Goal: Task Accomplishment & Management: Use online tool/utility

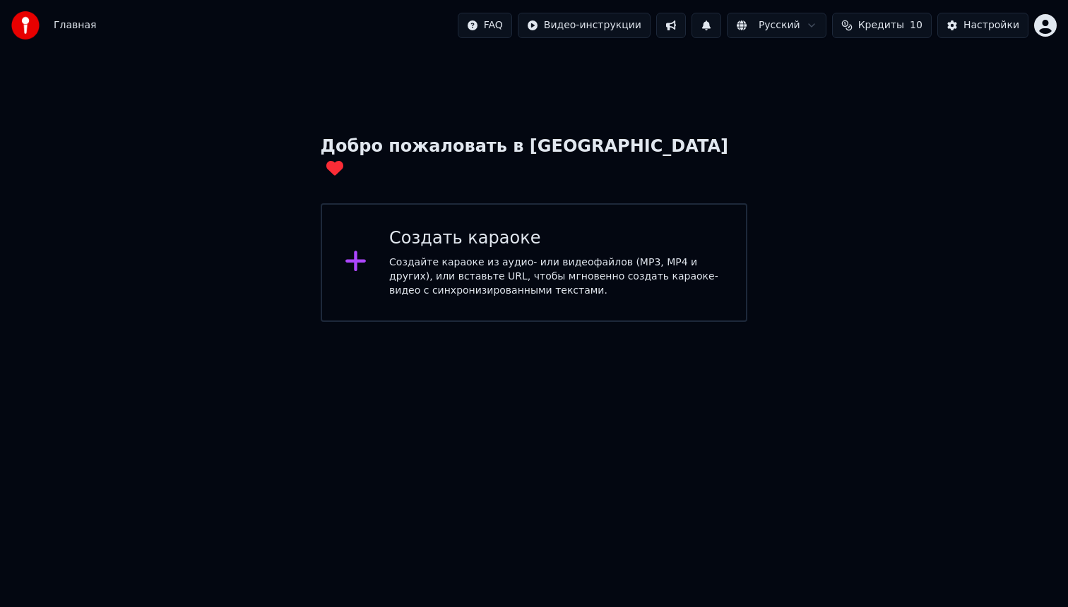
click at [352, 249] on icon at bounding box center [356, 261] width 23 height 25
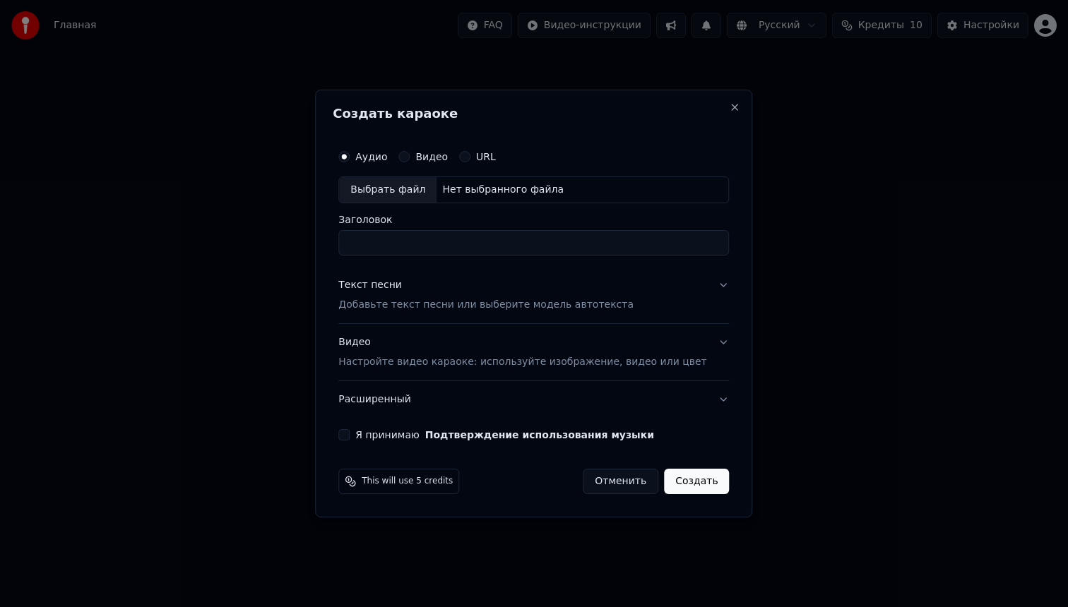
click at [350, 435] on button "Я принимаю Подтверждение использования музыки" at bounding box center [343, 434] width 11 height 11
click at [396, 185] on div "Выбрать файл" at bounding box center [387, 189] width 97 height 25
type input "**********"
click at [711, 285] on button "Текст песни Добавьте текст песни или выберите модель автотекста" at bounding box center [533, 295] width 391 height 57
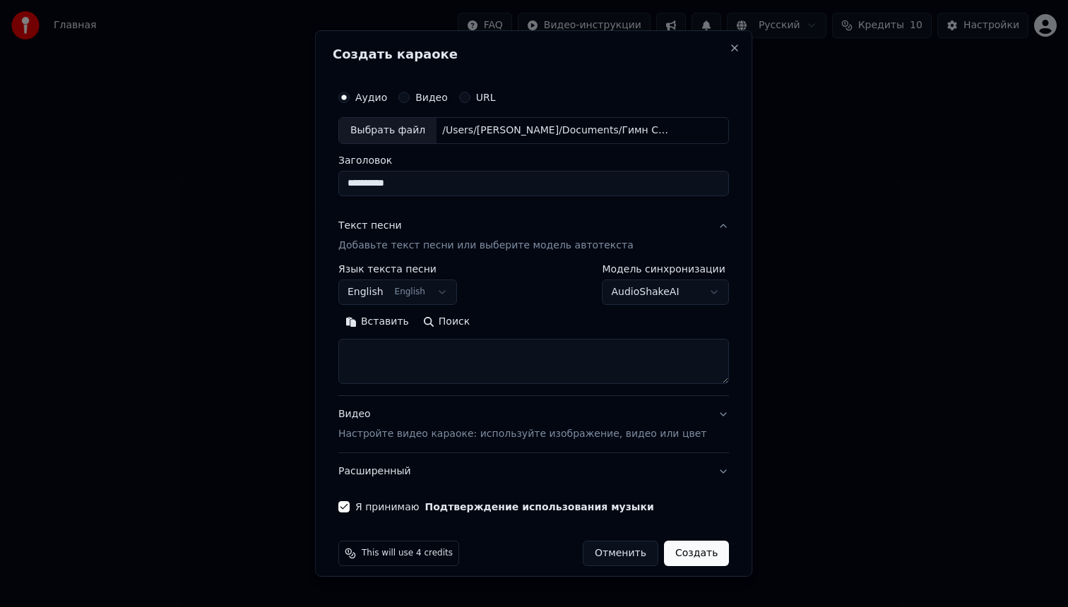
click at [449, 293] on body "**********" at bounding box center [534, 161] width 1068 height 322
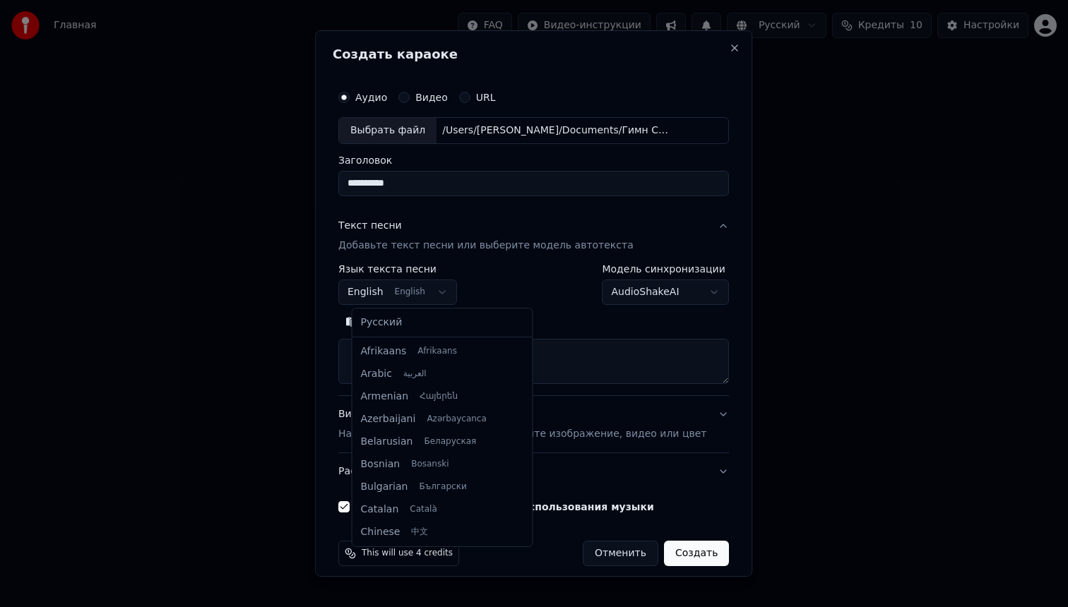
select select "**"
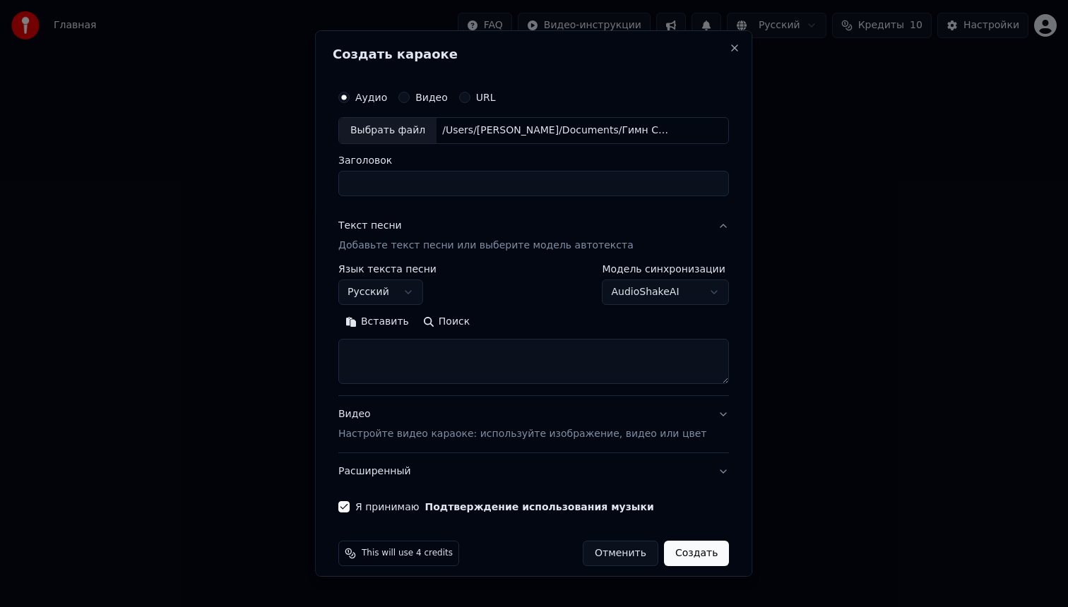
select select
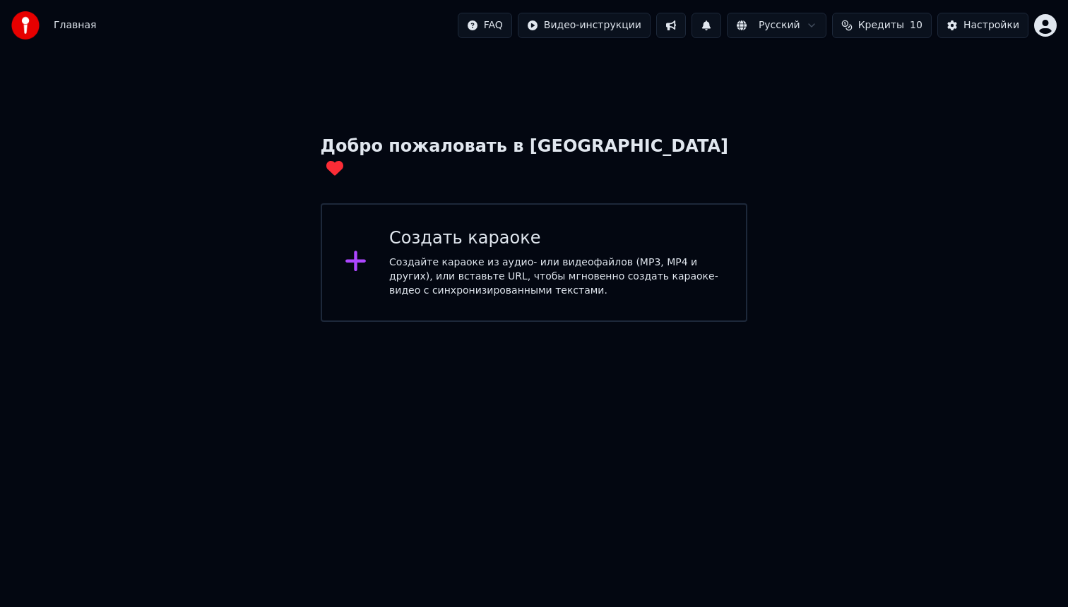
click at [357, 251] on icon at bounding box center [355, 261] width 20 height 20
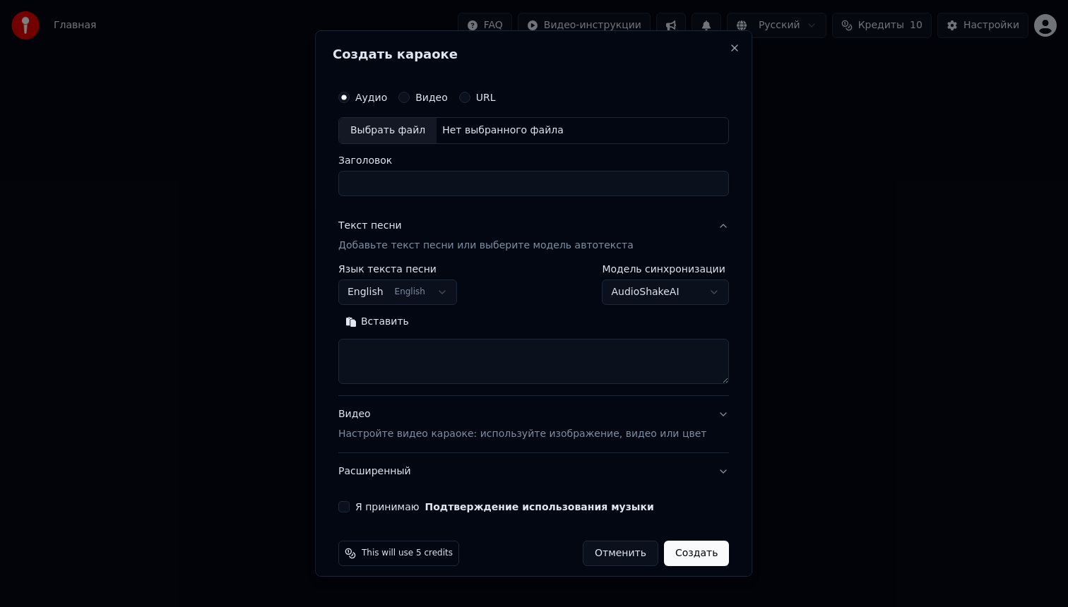
click at [399, 131] on div "Выбрать файл" at bounding box center [387, 130] width 97 height 25
type input "**********"
click at [448, 293] on body "**********" at bounding box center [534, 161] width 1068 height 322
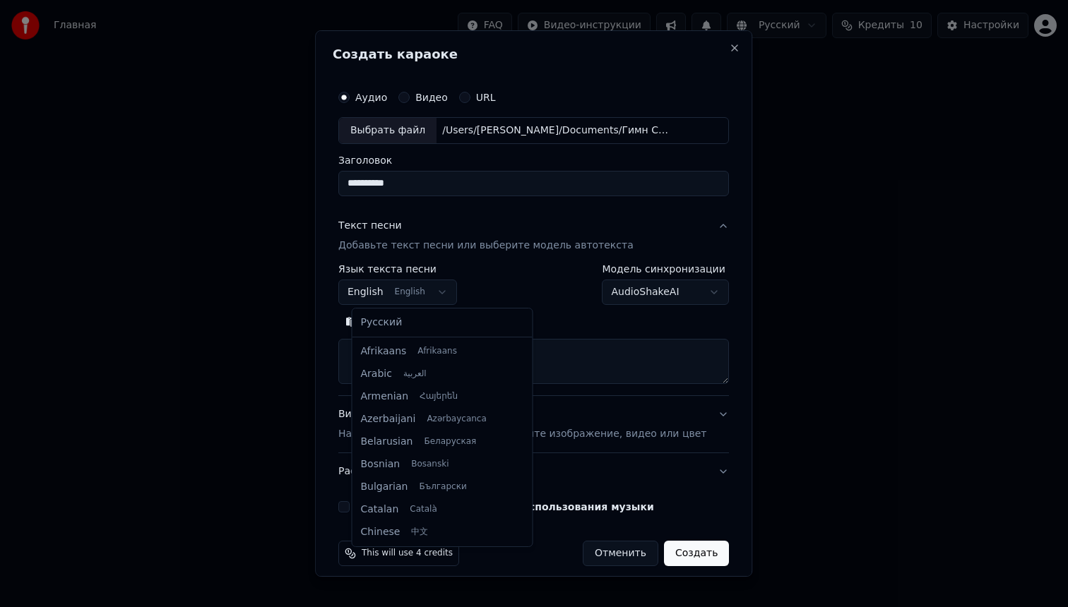
scroll to position [113, 0]
select select "**"
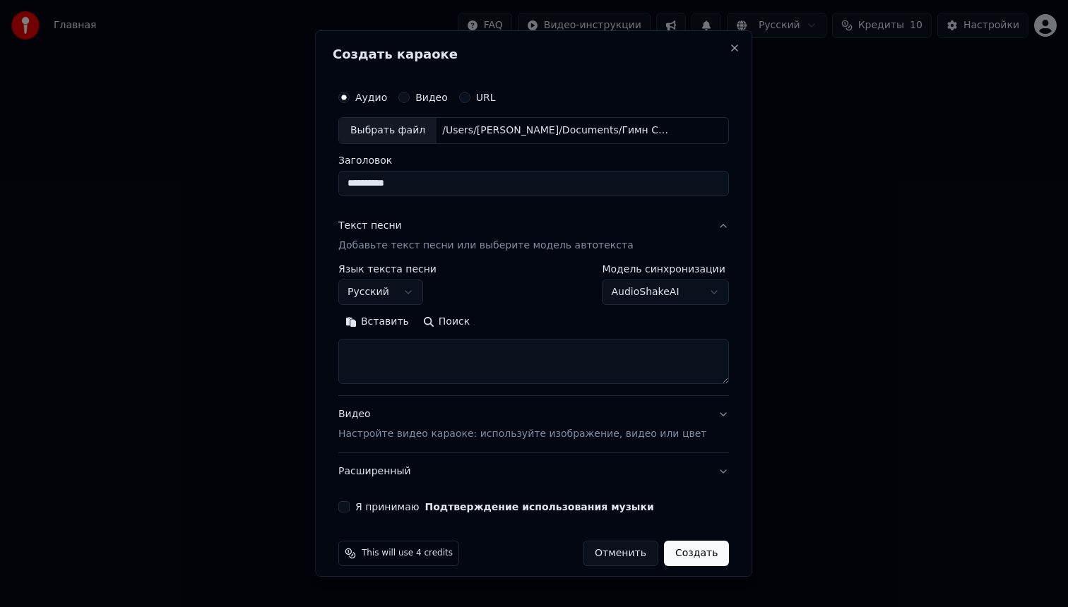
click at [392, 362] on textarea at bounding box center [533, 361] width 391 height 45
paste textarea "**********"
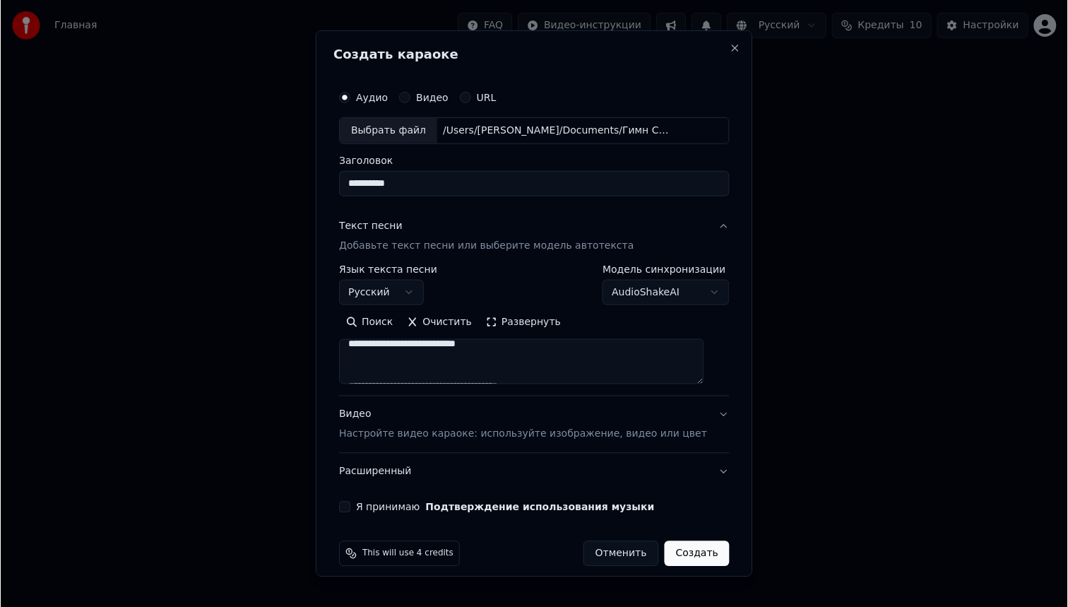
scroll to position [0, 0]
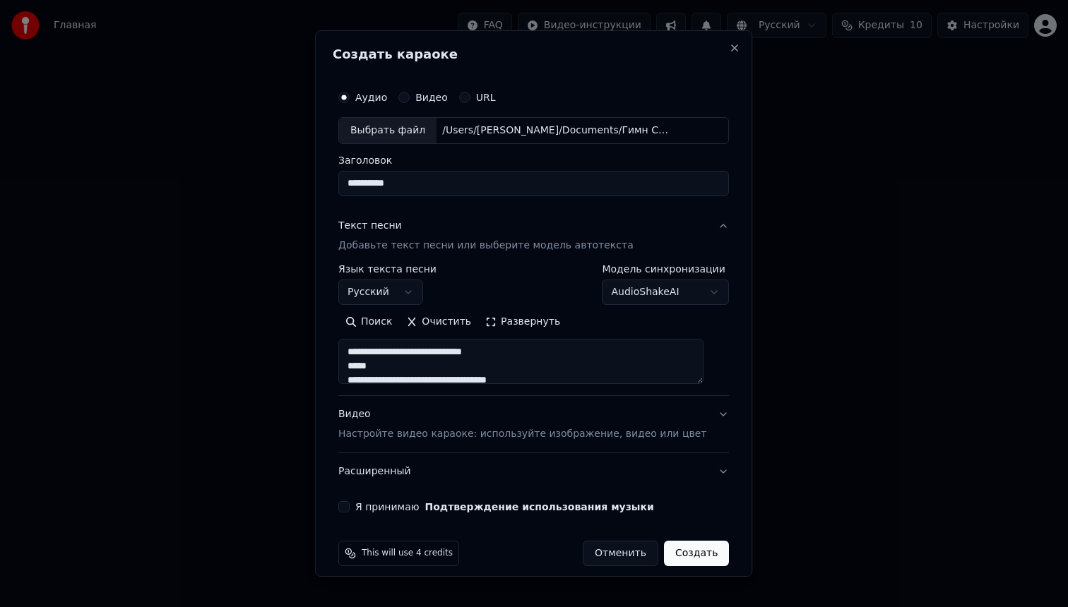
type textarea "**********"
click at [709, 415] on button "Видео Настройте видео караоке: используйте изображение, видео или цвет" at bounding box center [533, 424] width 391 height 57
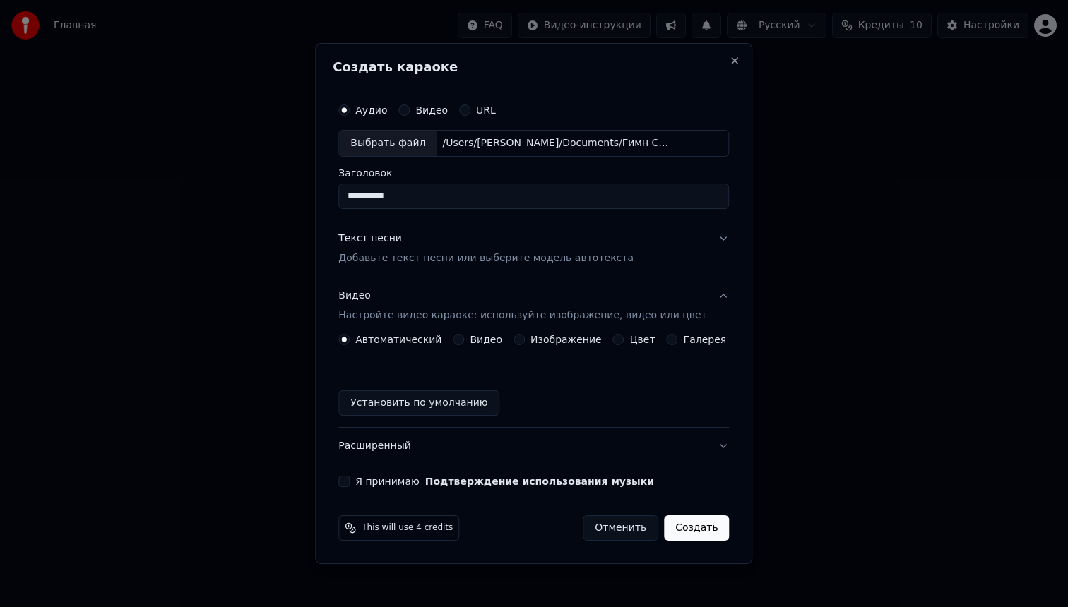
click at [464, 338] on button "Видео" at bounding box center [458, 339] width 11 height 11
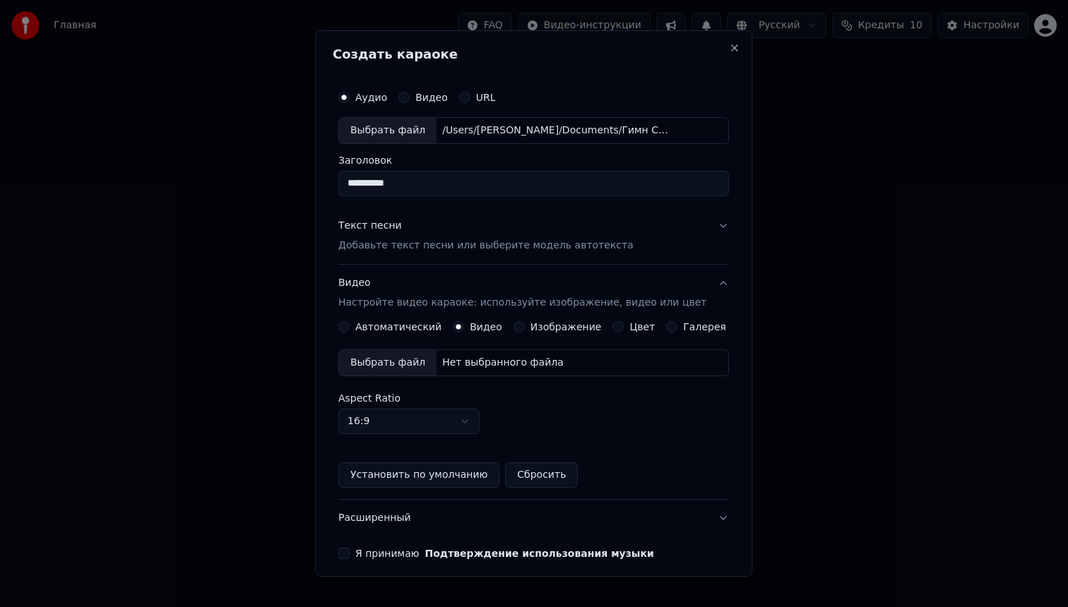
click at [397, 362] on div "Выбрать файл" at bounding box center [387, 362] width 97 height 25
click at [714, 516] on button "Расширенный" at bounding box center [533, 518] width 391 height 37
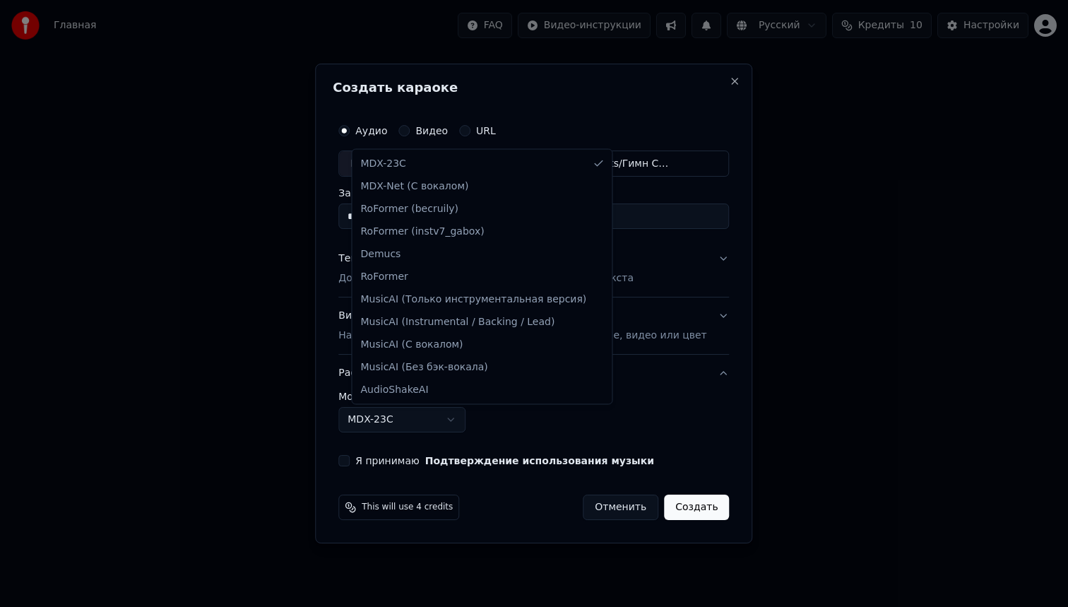
click at [460, 322] on body "**********" at bounding box center [534, 161] width 1068 height 322
click at [794, 329] on div at bounding box center [534, 303] width 1068 height 607
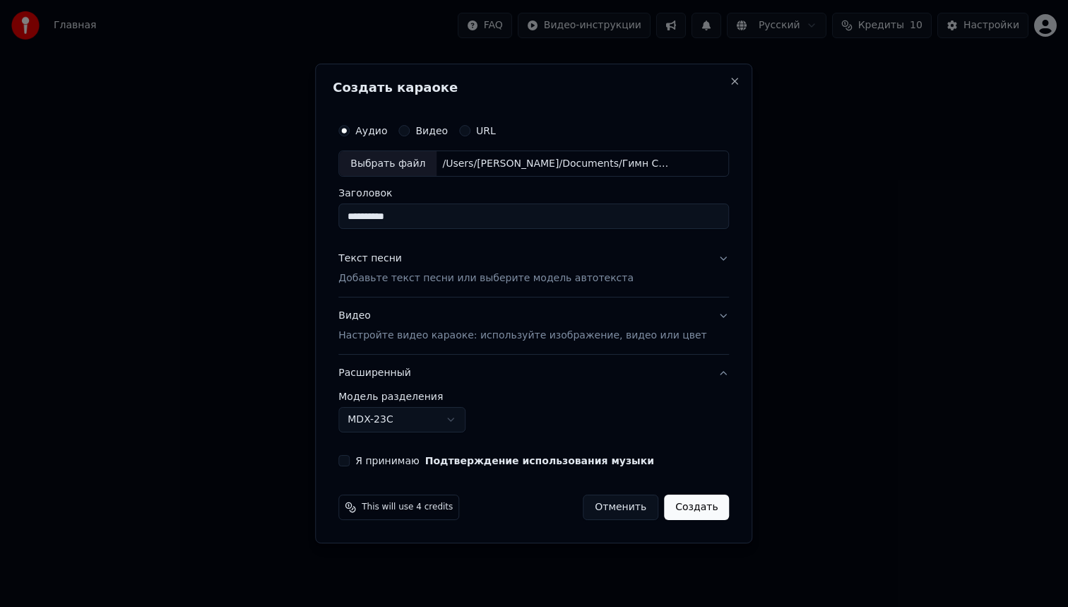
click at [711, 371] on button "Расширенный" at bounding box center [533, 373] width 391 height 37
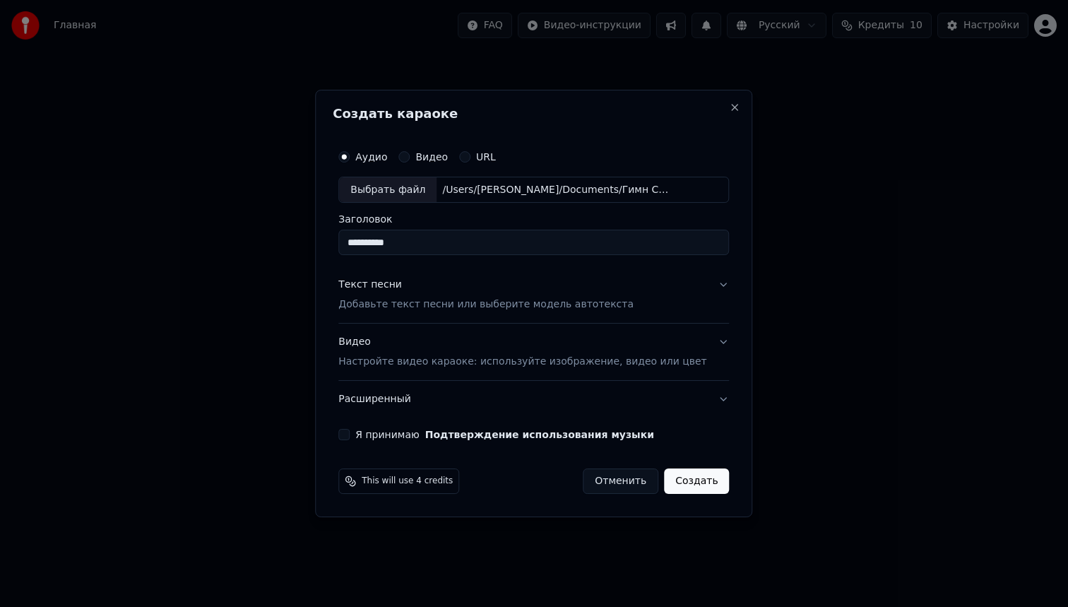
click at [350, 432] on button "Я принимаю Подтверждение использования музыки" at bounding box center [343, 434] width 11 height 11
click at [410, 158] on button "Видео" at bounding box center [403, 156] width 11 height 11
click at [464, 244] on input "Заголовок" at bounding box center [533, 242] width 391 height 25
click at [714, 281] on button "Текст песни Добавьте текст песни или выберите модель автотекста" at bounding box center [533, 295] width 391 height 57
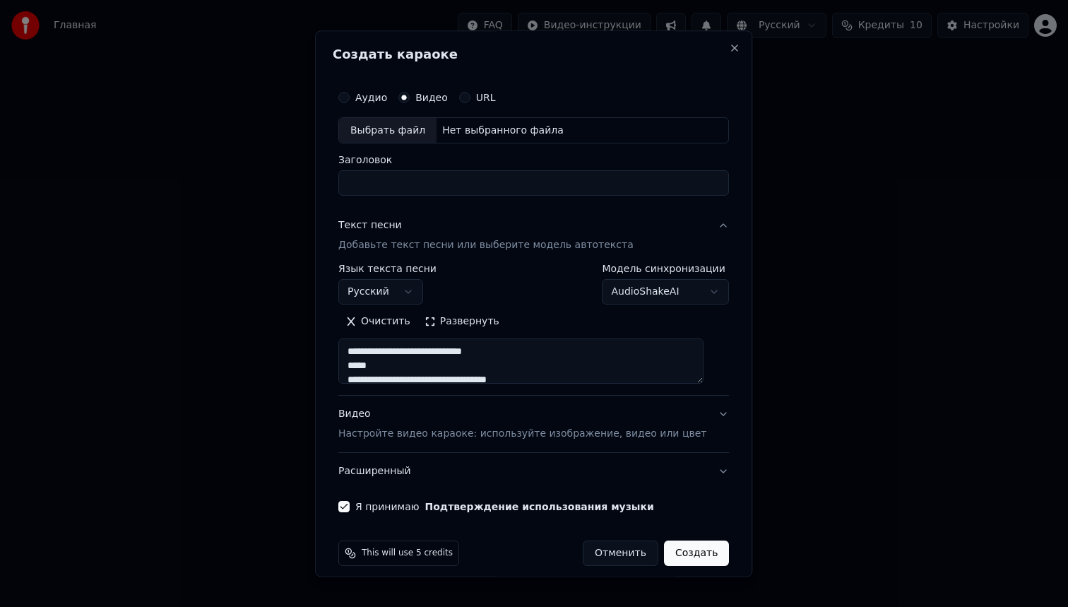
click at [408, 183] on input "Заголовок" at bounding box center [533, 183] width 391 height 25
type input "**********"
select select
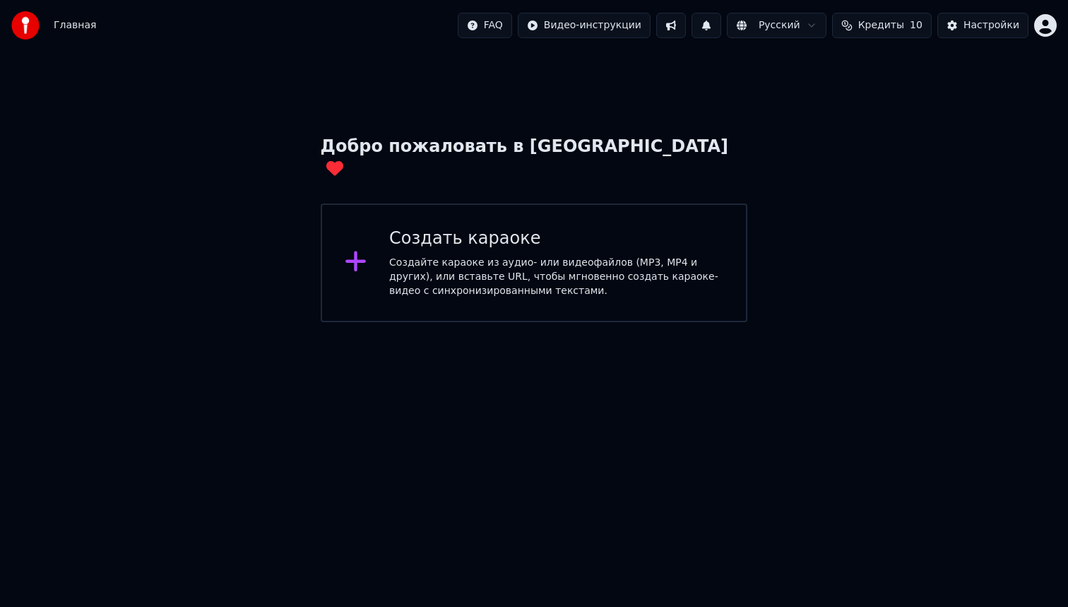
click at [457, 256] on div "Создайте караоке из аудио- или видеофайлов (MP3, MP4 и других), или вставьте UR…" at bounding box center [556, 277] width 334 height 42
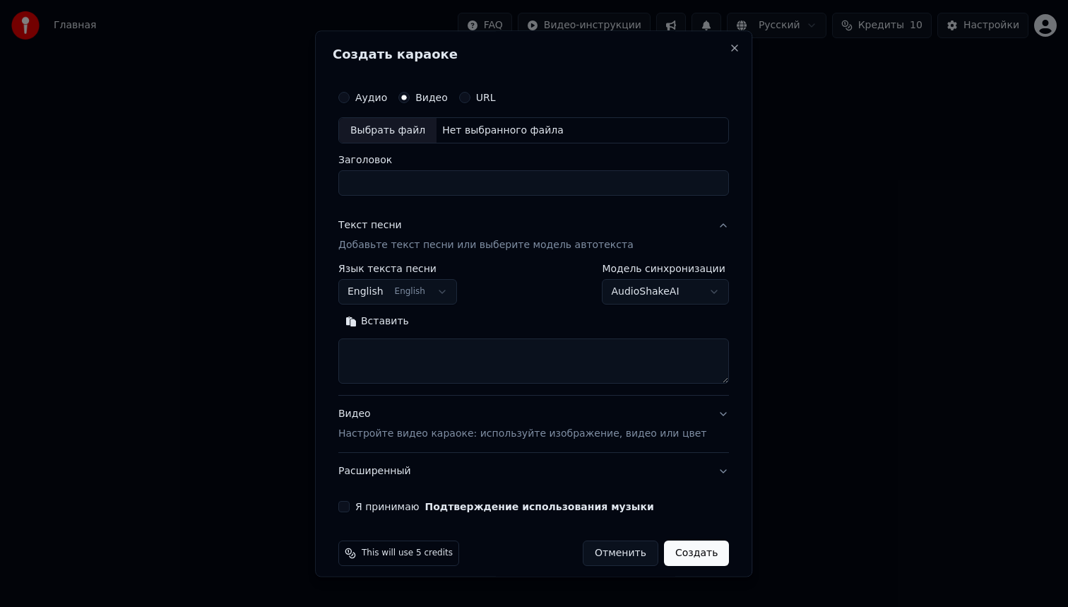
click at [396, 128] on div "Выбрать файл" at bounding box center [387, 130] width 97 height 25
click at [350, 97] on button "Аудио" at bounding box center [343, 97] width 11 height 11
click at [398, 129] on div "Выбрать файл" at bounding box center [387, 130] width 97 height 25
type input "**********"
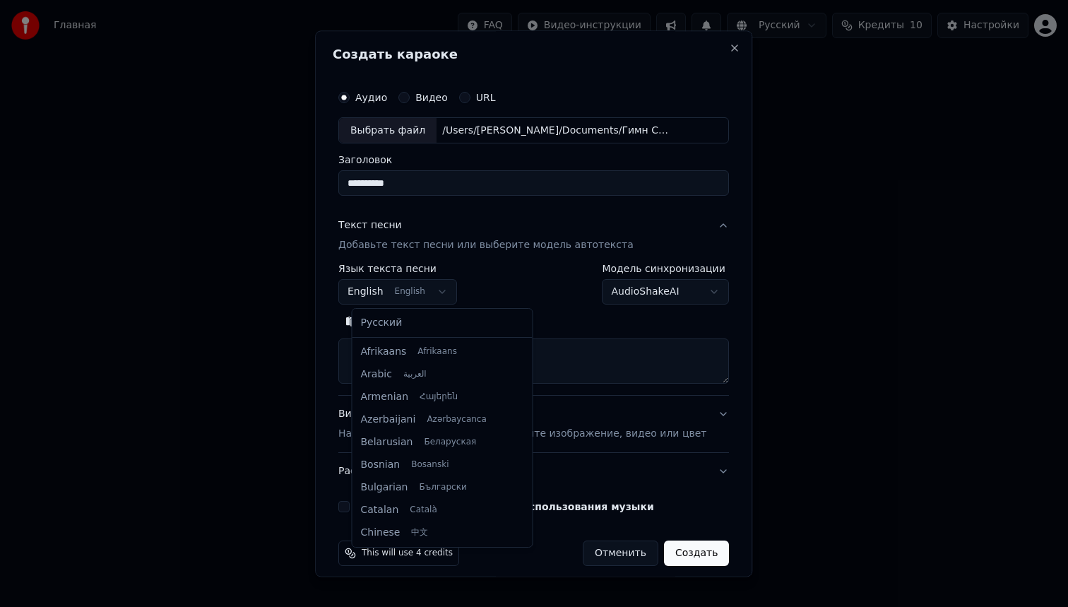
click at [444, 295] on body "**********" at bounding box center [534, 161] width 1068 height 322
select select "**"
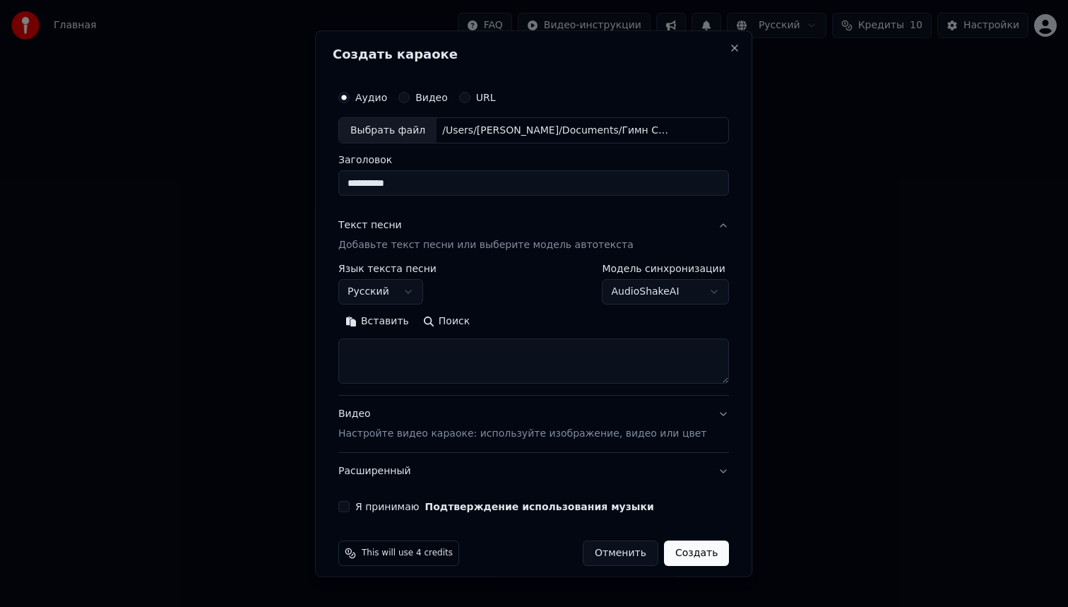
click at [583, 244] on p "Добавьте текст песни или выберите модель автотекста" at bounding box center [485, 246] width 295 height 14
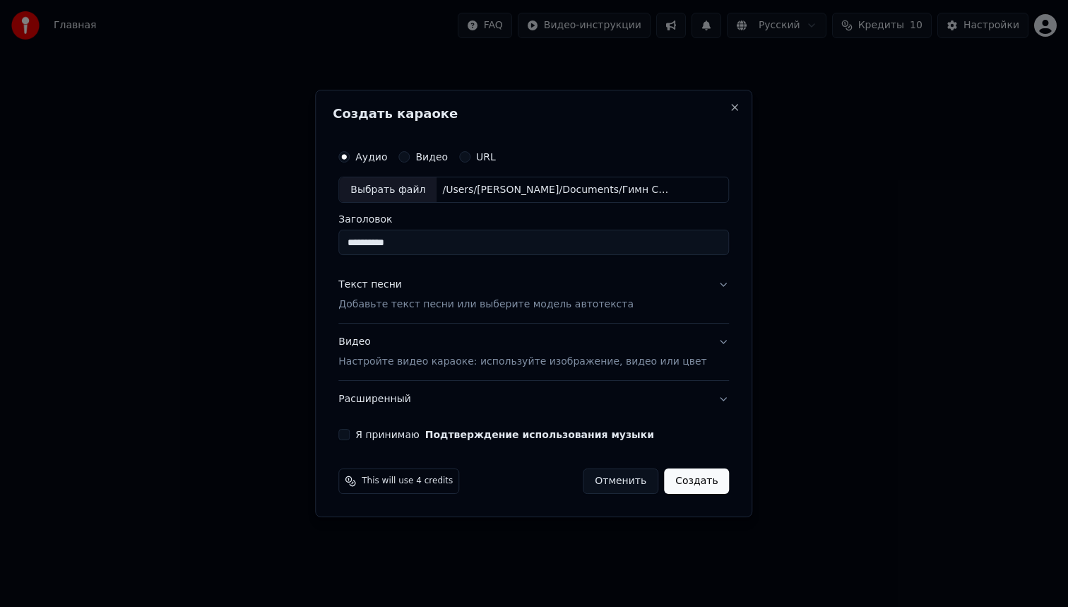
click at [713, 284] on button "Текст песни Добавьте текст песни или выберите модель автотекста" at bounding box center [533, 295] width 391 height 57
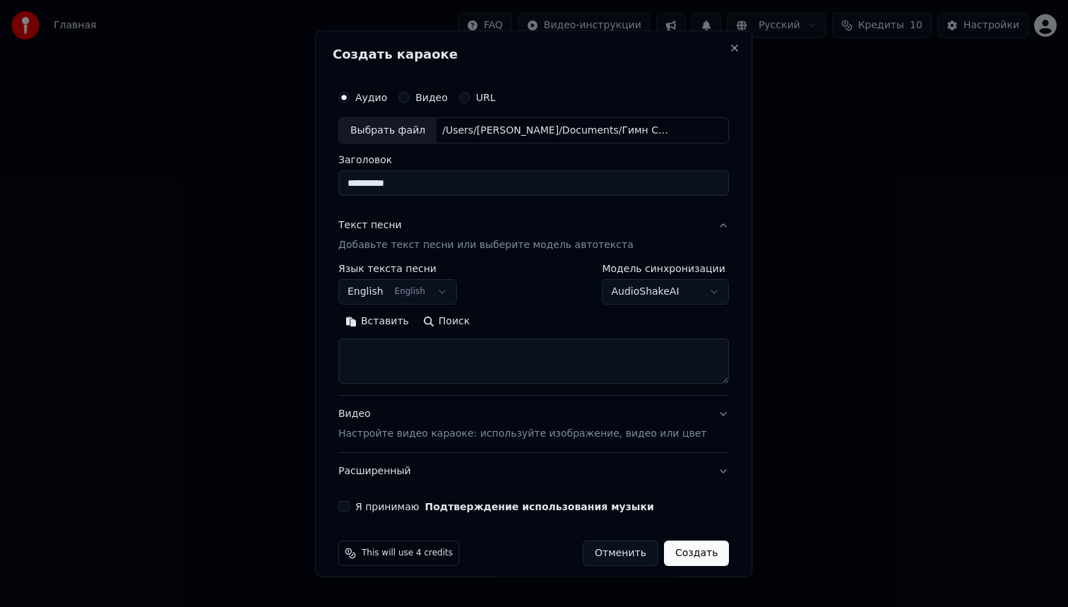
click at [444, 292] on body "**********" at bounding box center [534, 161] width 1068 height 322
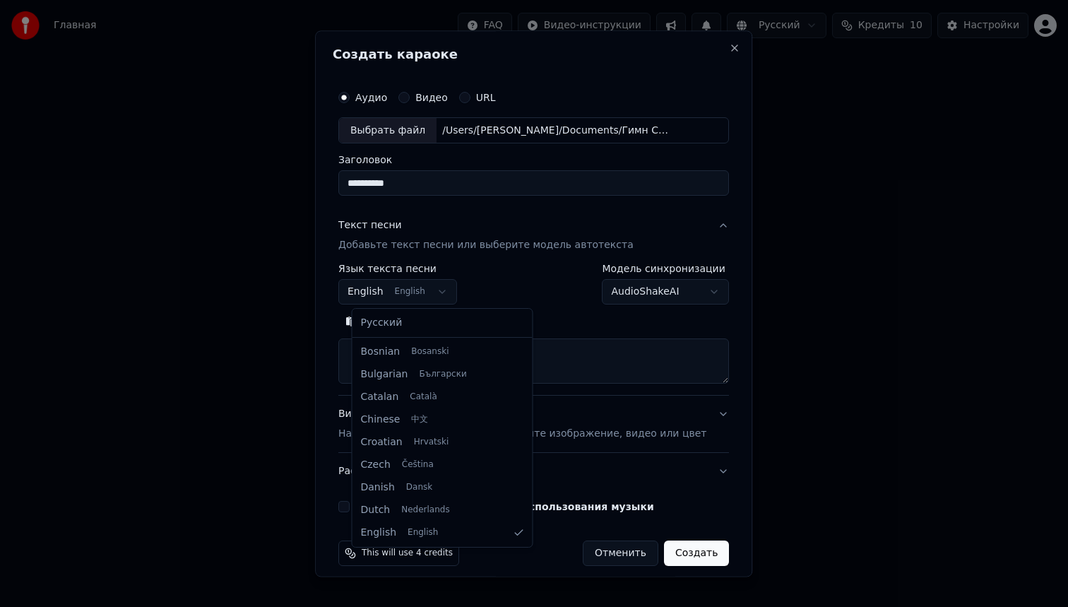
select select "**"
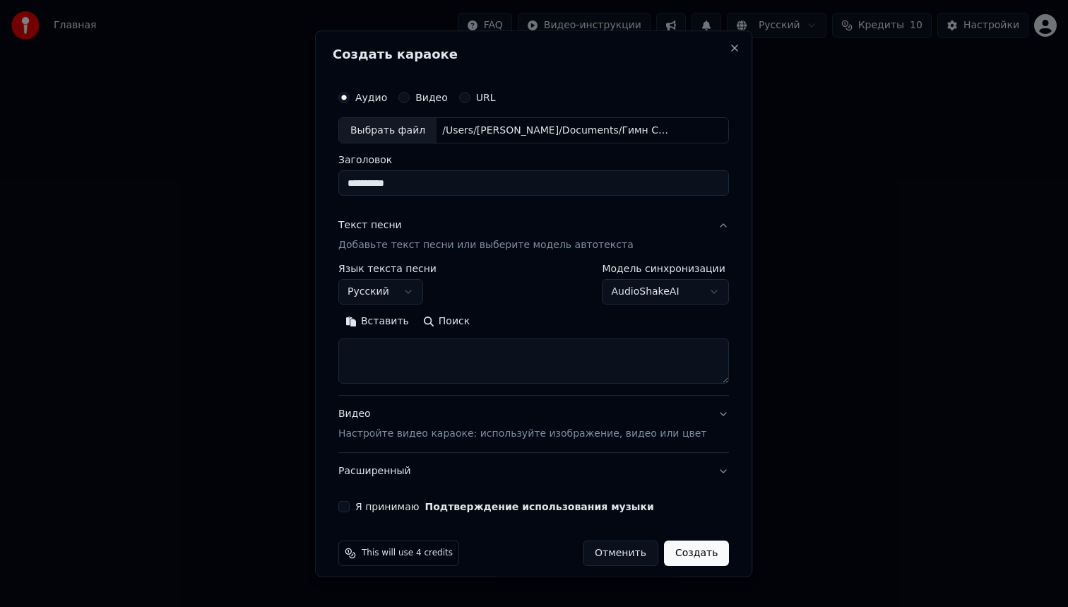
click at [389, 350] on textarea at bounding box center [533, 361] width 391 height 45
paste textarea "**********"
type textarea "**********"
click at [666, 437] on p "Настройте видео караоке: используйте изображение, видео или цвет" at bounding box center [522, 434] width 368 height 14
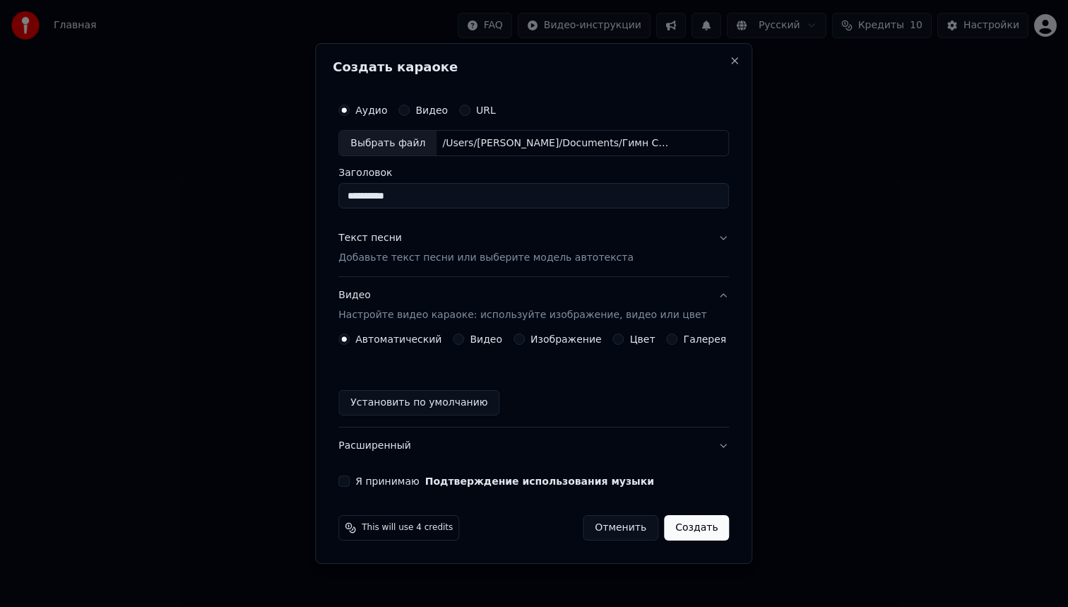
click at [469, 339] on div "Видео" at bounding box center [477, 338] width 49 height 11
click at [464, 339] on button "Видео" at bounding box center [458, 338] width 11 height 11
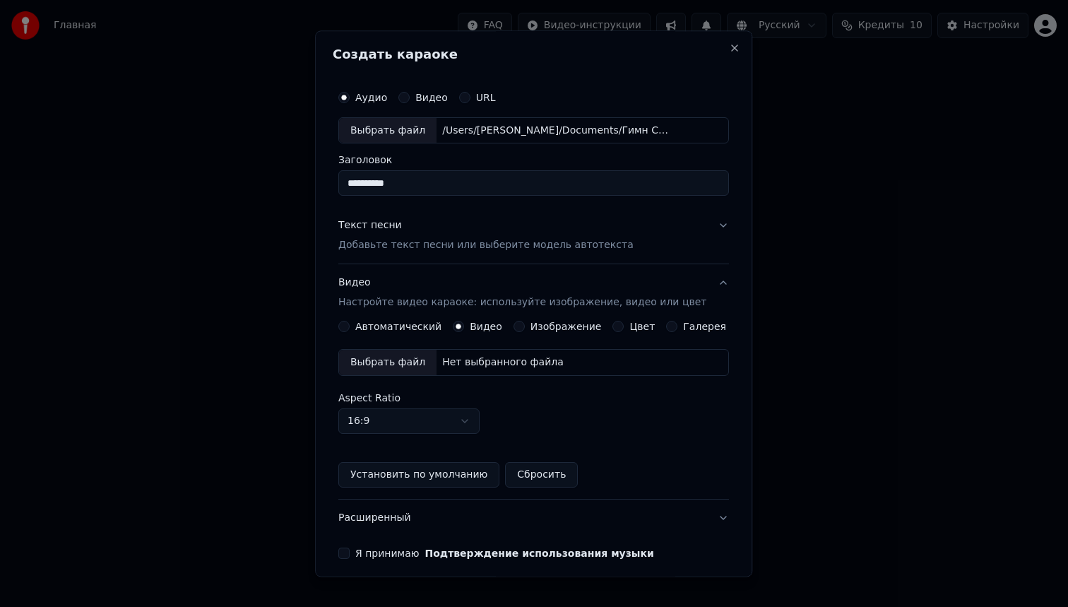
click at [390, 364] on div "Выбрать файл" at bounding box center [387, 362] width 97 height 25
click at [350, 556] on button "Я принимаю Подтверждение использования музыки" at bounding box center [343, 553] width 11 height 11
click at [441, 475] on button "Установить по умолчанию" at bounding box center [418, 475] width 161 height 25
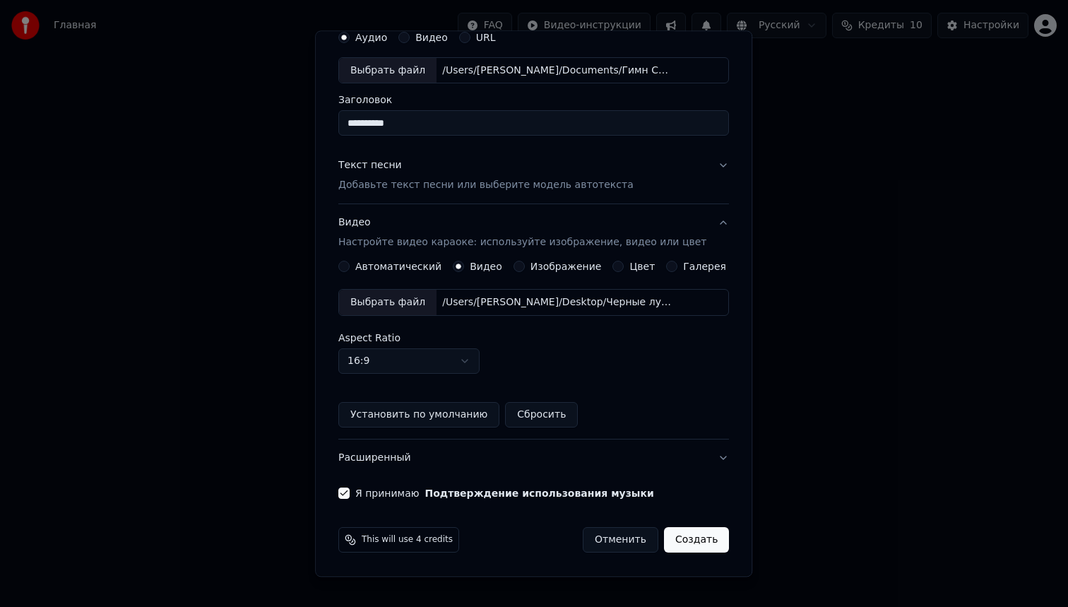
click at [714, 459] on button "Расширенный" at bounding box center [533, 458] width 391 height 37
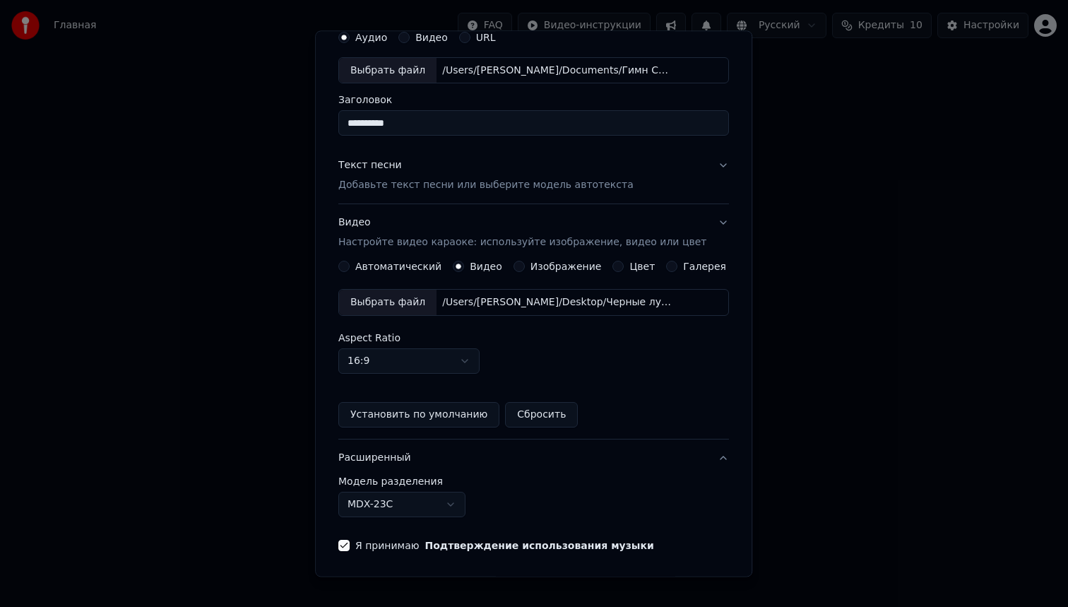
scroll to position [0, 0]
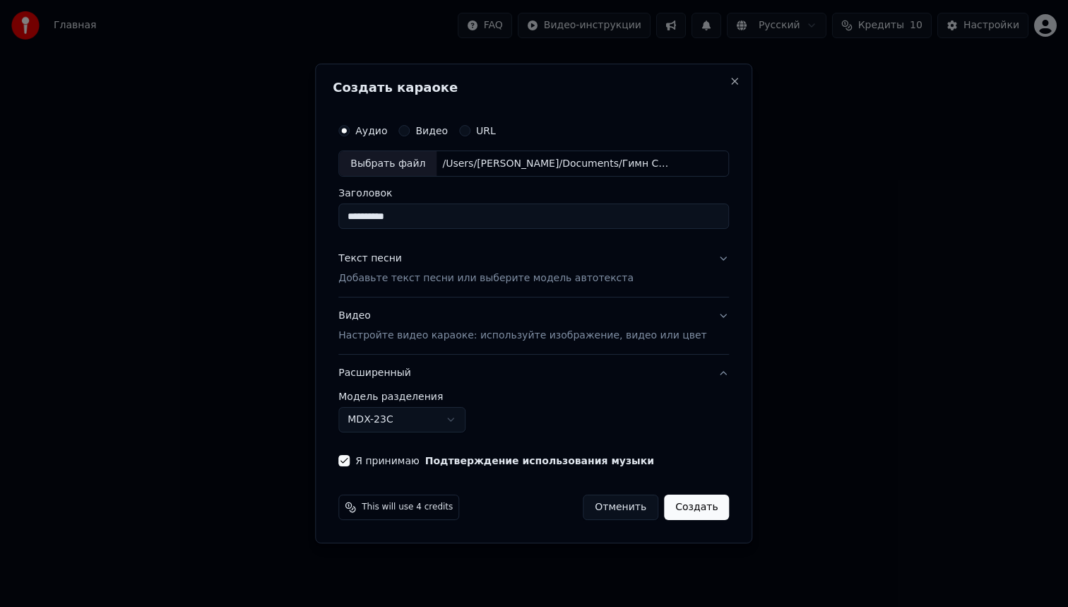
click at [711, 373] on button "Расширенный" at bounding box center [533, 373] width 391 height 37
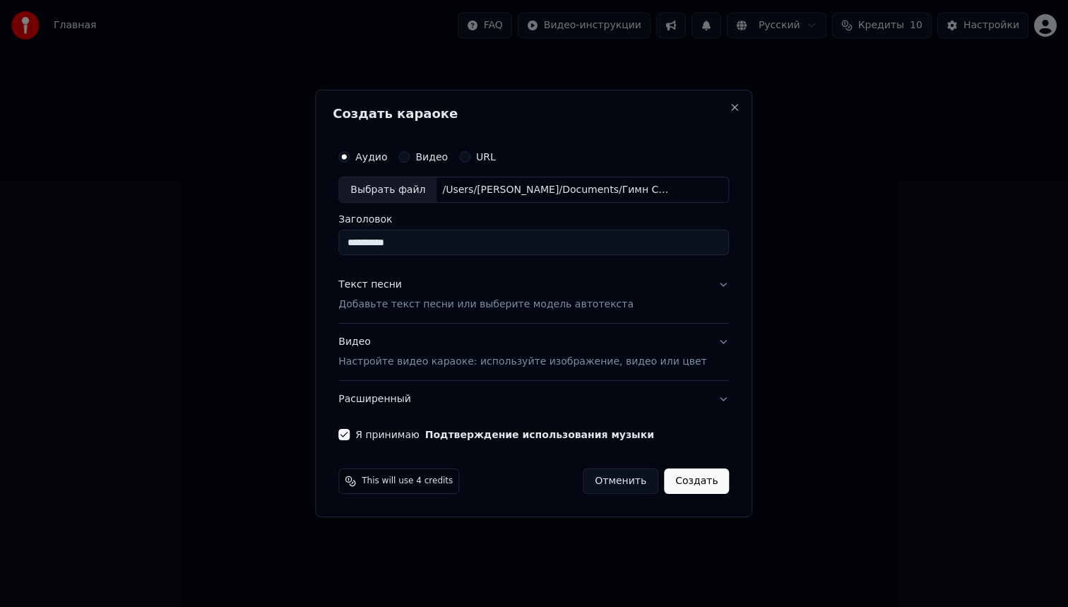
click at [684, 476] on button "Создать" at bounding box center [696, 480] width 65 height 25
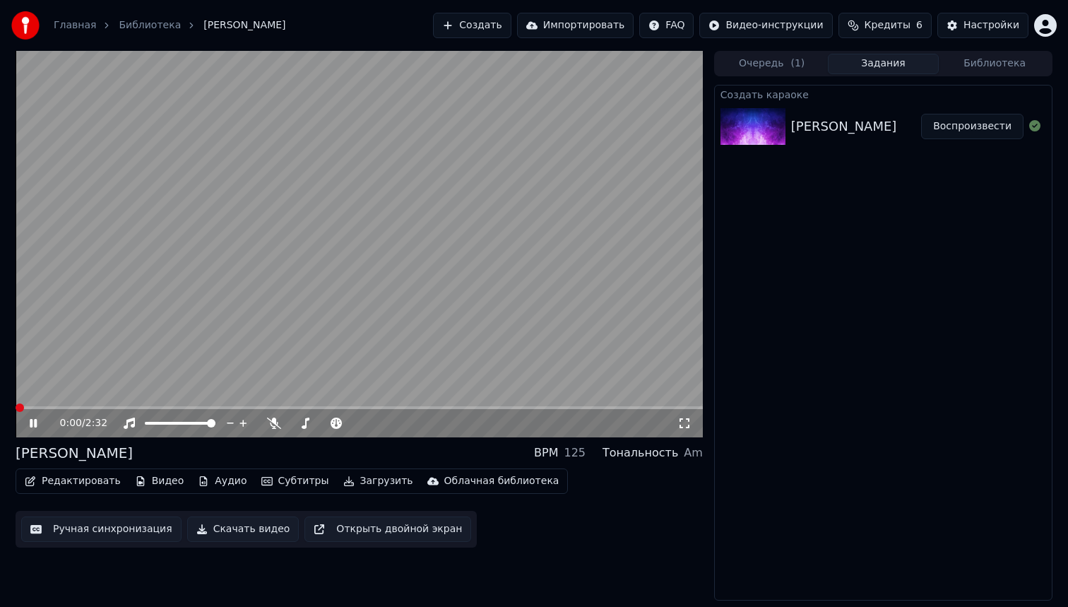
click at [16, 407] on span at bounding box center [20, 407] width 8 height 8
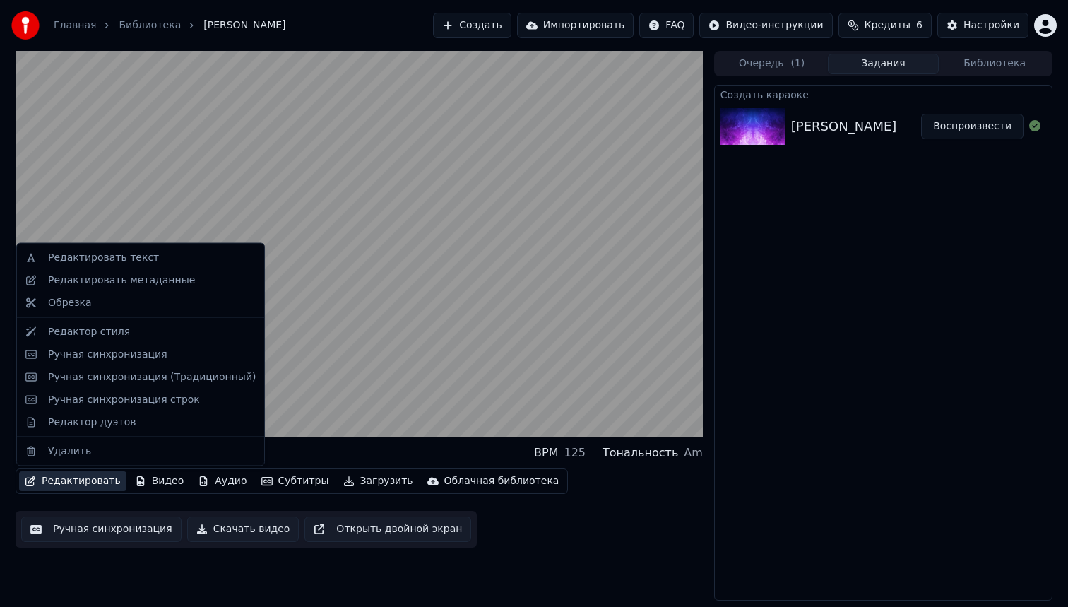
click at [87, 482] on button "Редактировать" at bounding box center [72, 481] width 107 height 20
click at [97, 329] on div "Редактор стиля" at bounding box center [89, 331] width 82 height 14
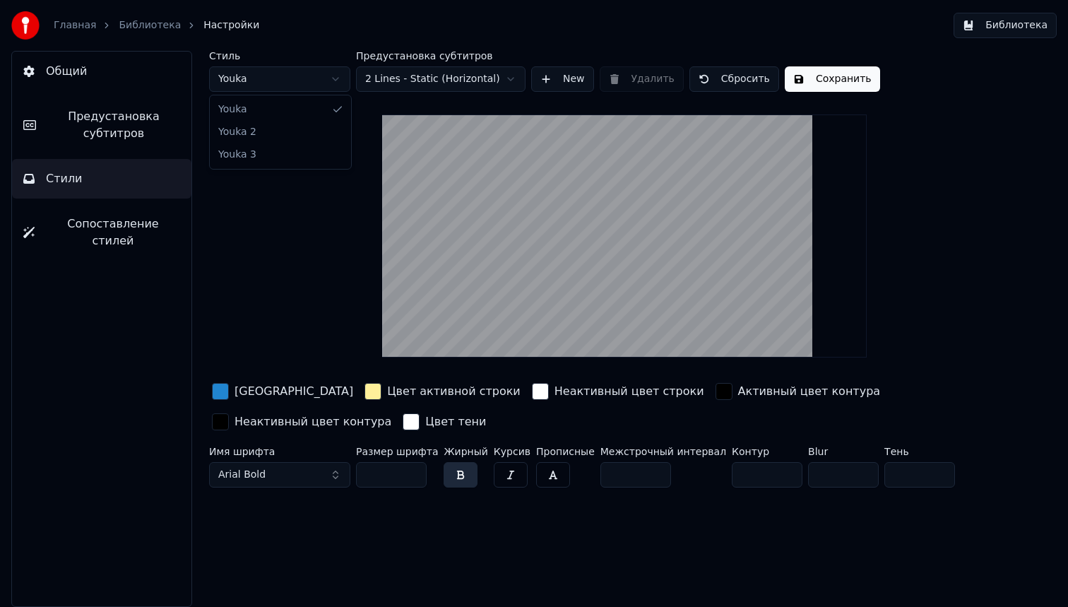
click at [337, 78] on html "Главная Библиотека Настройки Библиотека Общий Предустановка субтитров Стили Соп…" at bounding box center [534, 303] width 1068 height 607
click at [335, 80] on html "Главная Библиотека Настройки Библиотека Общий Предустановка субтитров Стили Соп…" at bounding box center [534, 303] width 1068 height 607
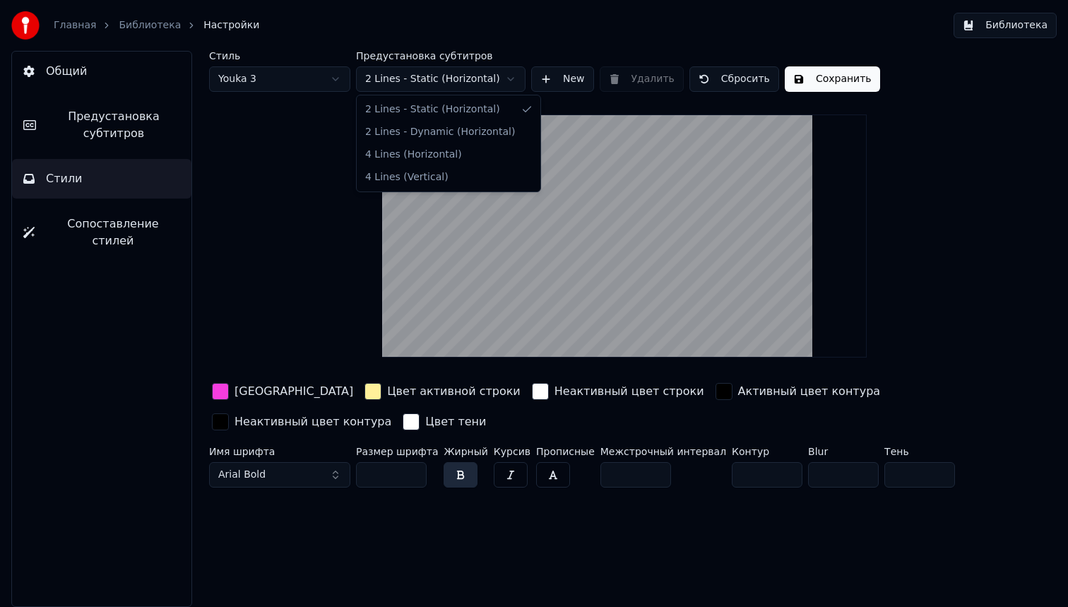
click at [509, 78] on html "Главная Библиотека Настройки Библиотека Общий Предустановка субтитров Стили Соп…" at bounding box center [534, 303] width 1068 height 607
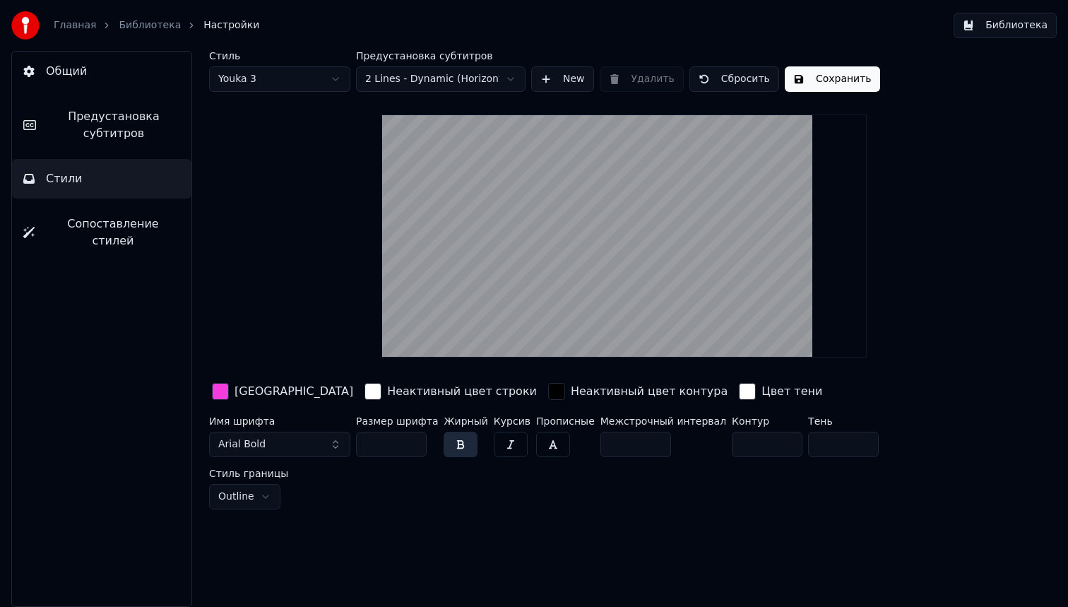
click at [503, 78] on html "Главная Библиотека Настройки Библиотека Общий Предустановка субтитров Стили Соп…" at bounding box center [534, 303] width 1068 height 607
click at [509, 79] on html "Главная Библиотека Настройки Библиотека Общий Предустановка субтитров Стили Соп…" at bounding box center [534, 303] width 1068 height 607
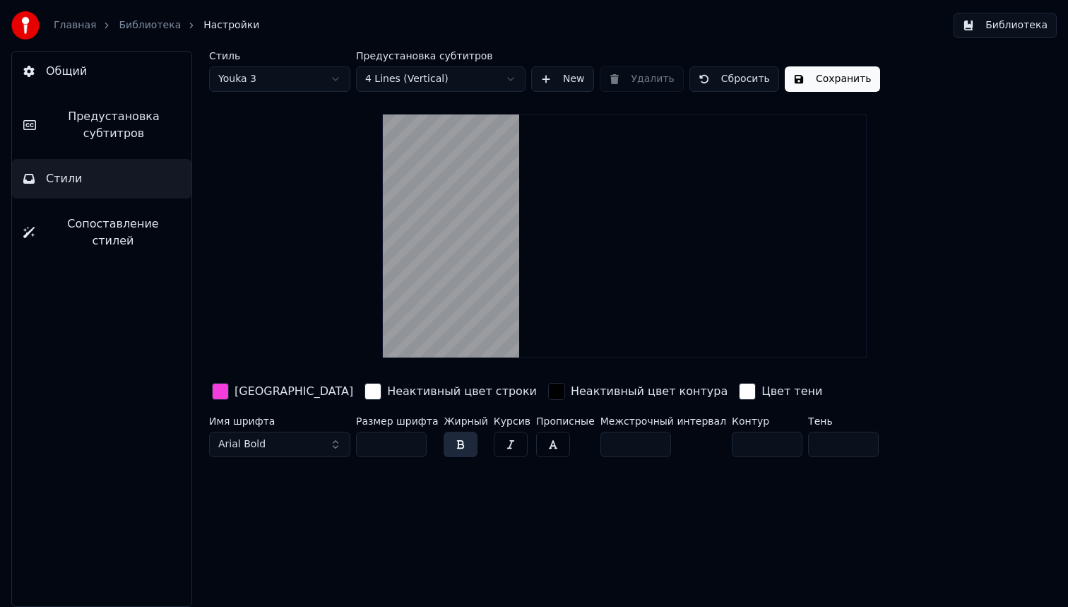
click at [513, 76] on html "Главная Библиотека Настройки Библиотека Общий Предустановка субтитров Стили Соп…" at bounding box center [534, 303] width 1068 height 607
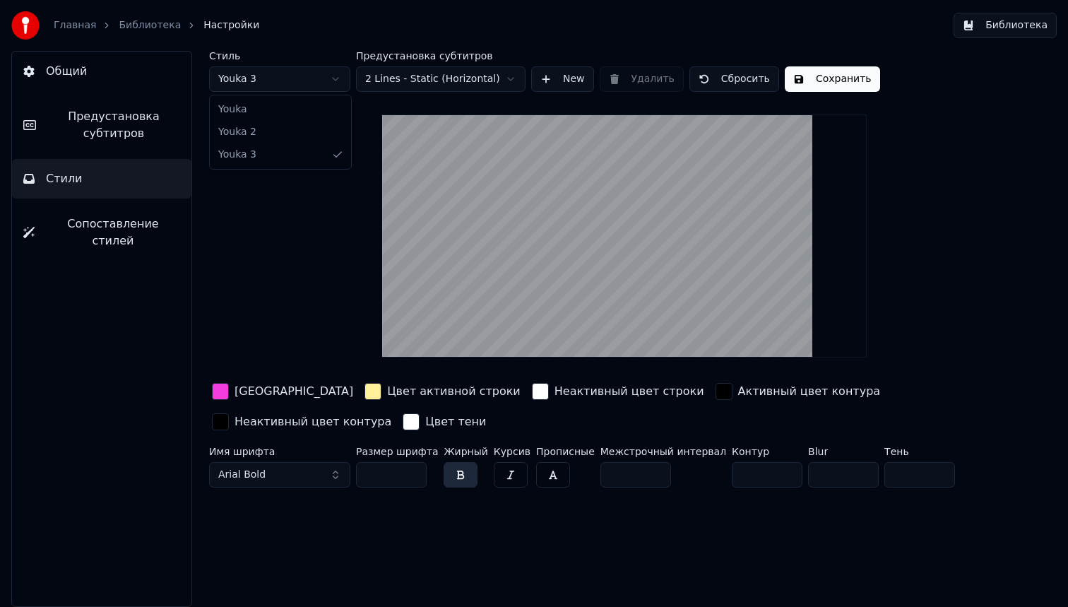
click at [339, 80] on html "Главная Библиотека Настройки Библиотека Общий Предустановка субтитров Стили Соп…" at bounding box center [534, 303] width 1068 height 607
click at [343, 77] on html "Главная Библиотека Настройки Библиотека Общий Предустановка субтитров Стили Соп…" at bounding box center [534, 303] width 1068 height 607
click at [334, 79] on html "Главная Библиотека Настройки Библиотека Общий Предустановка субтитров Стили Соп…" at bounding box center [534, 303] width 1068 height 607
click at [987, 24] on button "Библиотека" at bounding box center [1005, 25] width 103 height 25
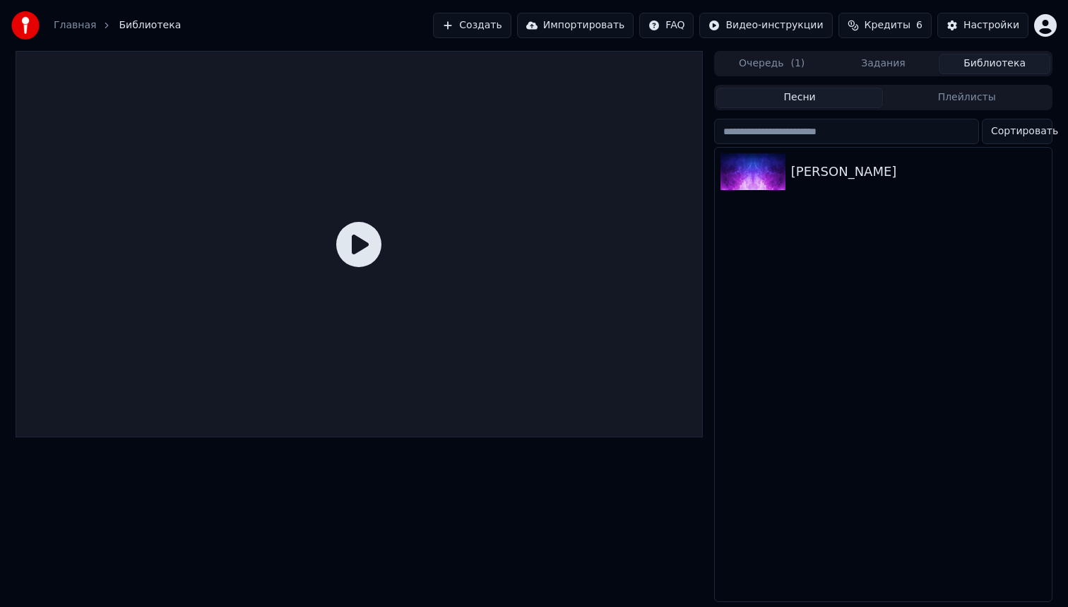
click at [354, 244] on icon at bounding box center [358, 244] width 45 height 45
click at [362, 243] on icon at bounding box center [358, 244] width 45 height 45
click at [862, 174] on div "[PERSON_NAME]" at bounding box center [911, 172] width 241 height 20
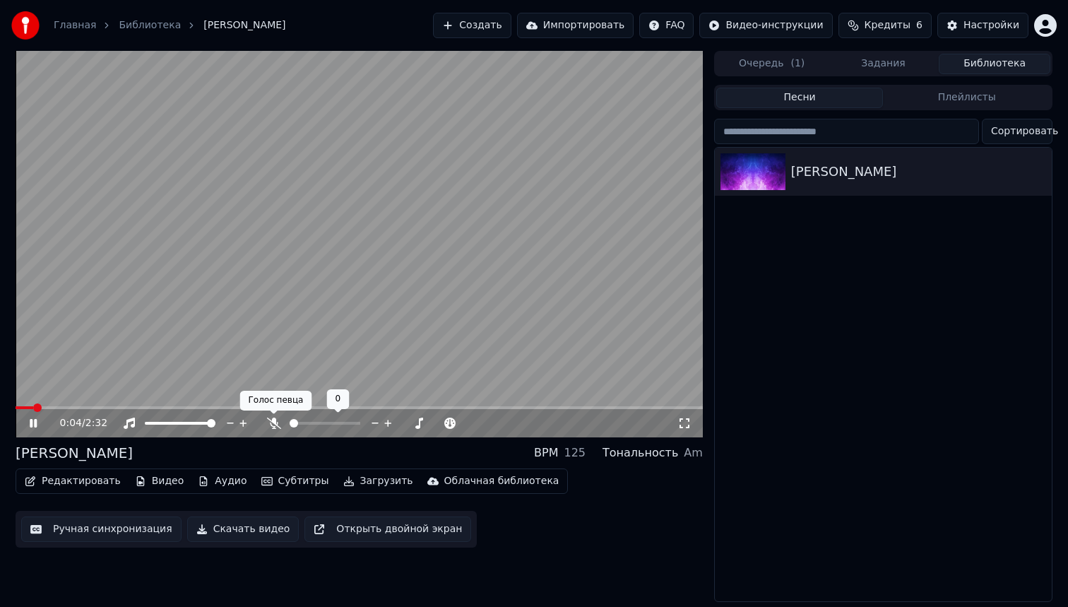
click at [273, 420] on icon at bounding box center [274, 422] width 14 height 11
click at [273, 420] on icon at bounding box center [274, 422] width 8 height 11
click at [273, 420] on icon at bounding box center [274, 422] width 14 height 11
click at [273, 420] on icon at bounding box center [274, 422] width 8 height 11
click at [273, 420] on icon at bounding box center [274, 422] width 14 height 11
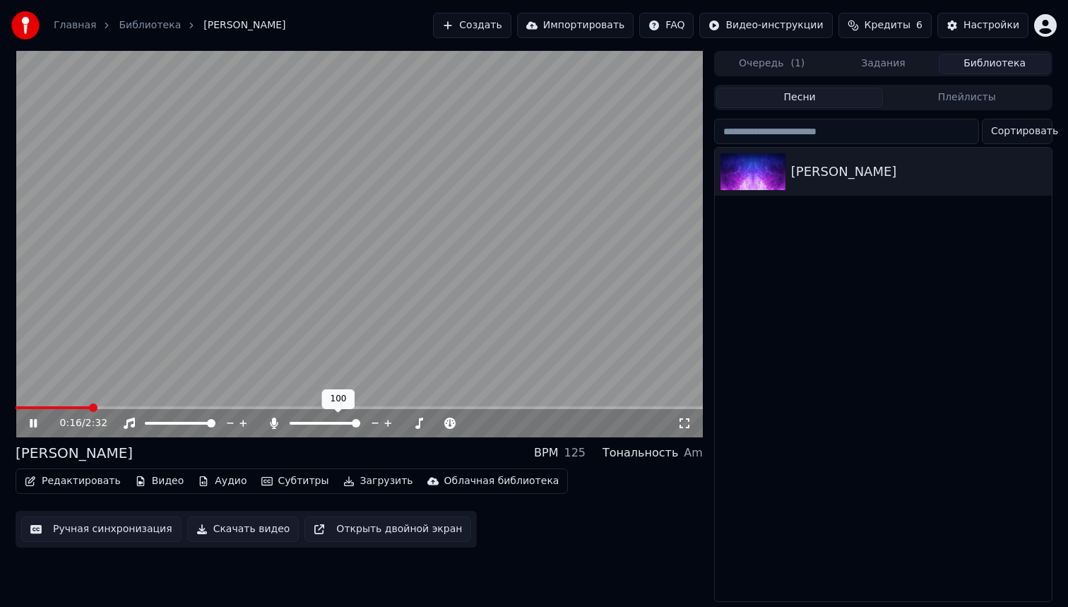
click at [273, 420] on icon at bounding box center [274, 422] width 8 height 11
click at [35, 422] on icon at bounding box center [33, 423] width 7 height 8
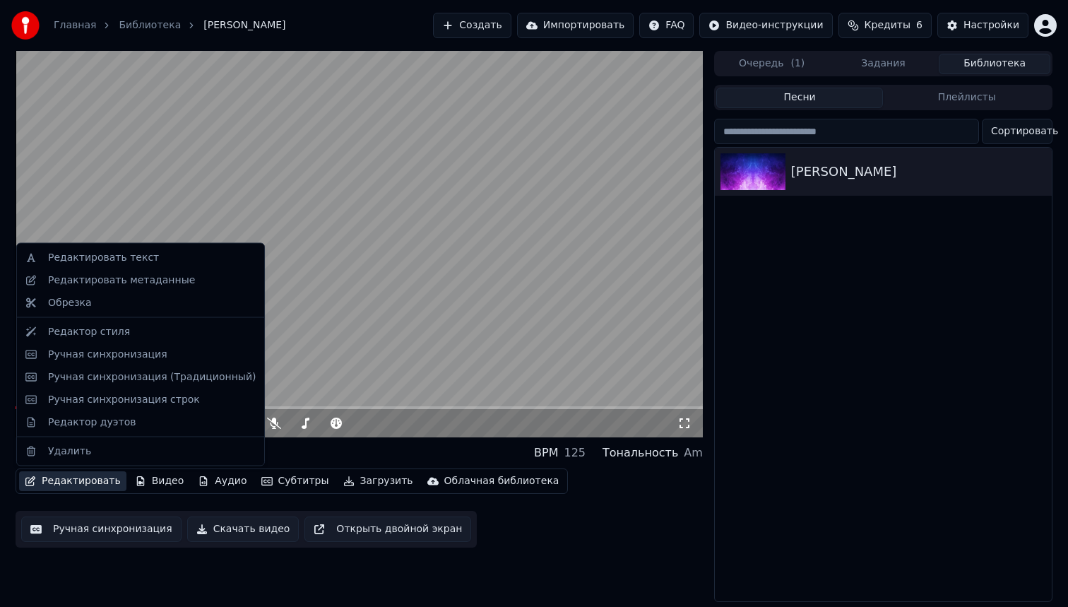
click at [81, 483] on button "Редактировать" at bounding box center [72, 481] width 107 height 20
click at [114, 333] on div "Редактор стиля" at bounding box center [89, 331] width 82 height 14
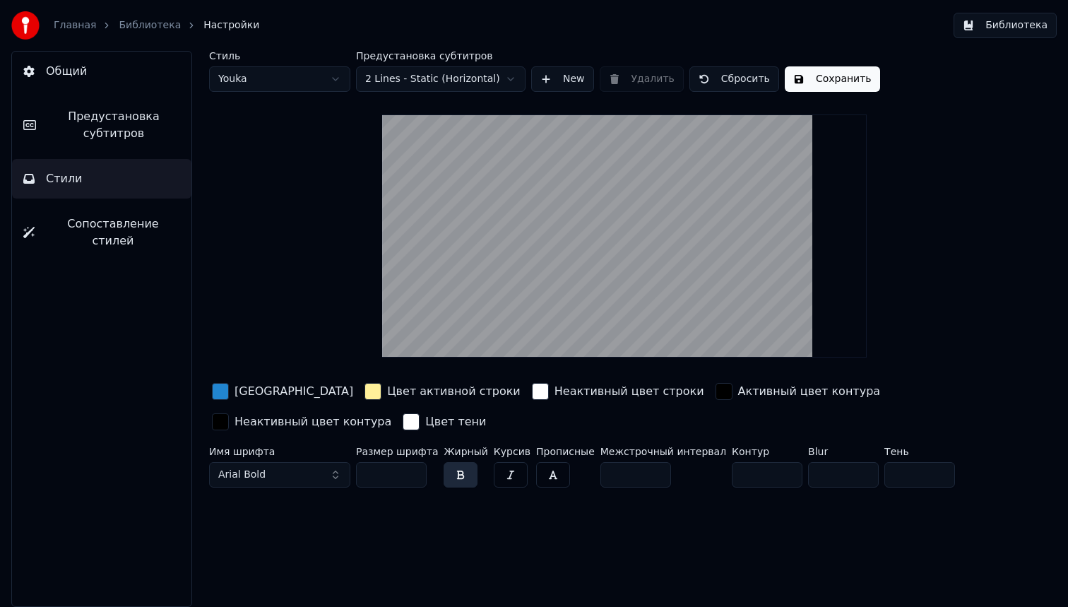
click at [222, 389] on div "button" at bounding box center [220, 391] width 17 height 17
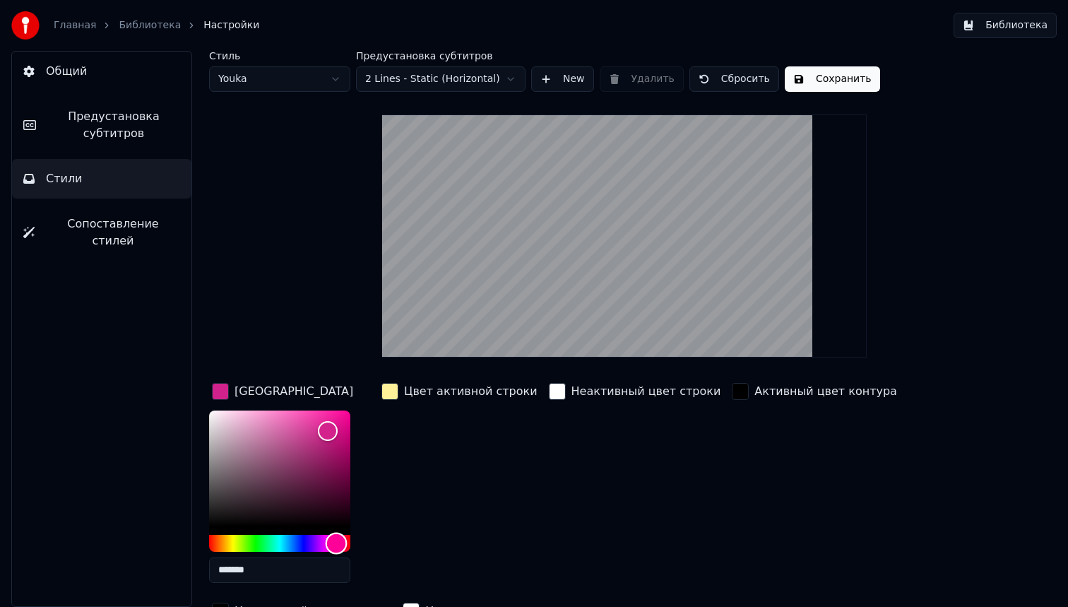
drag, startPoint x: 292, startPoint y: 541, endPoint x: 336, endPoint y: 539, distance: 43.8
click at [336, 539] on div "Hue" at bounding box center [337, 543] width 22 height 22
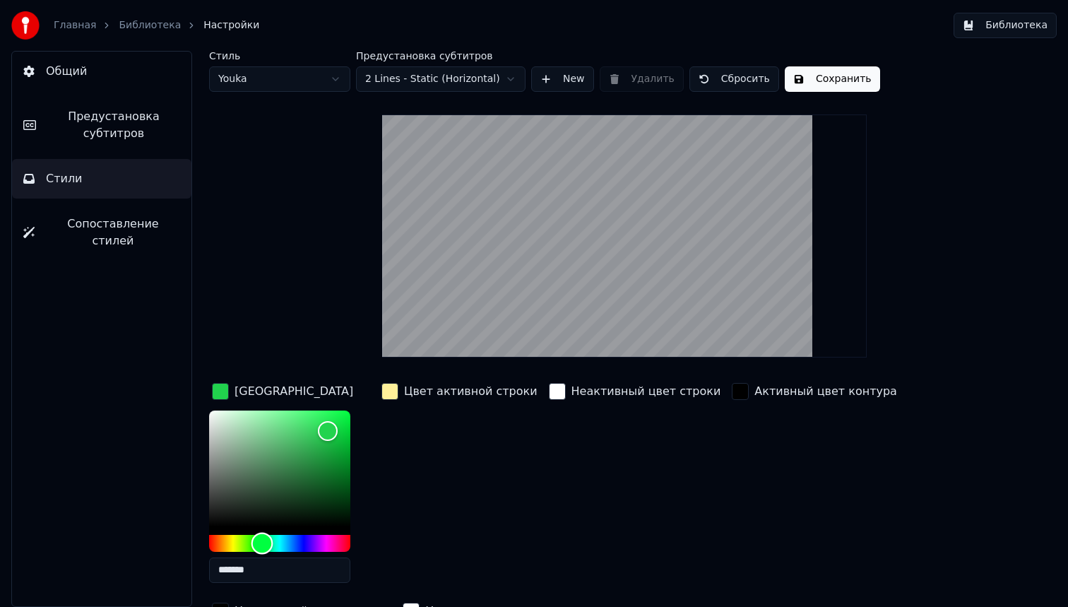
drag, startPoint x: 336, startPoint y: 542, endPoint x: 262, endPoint y: 541, distance: 74.2
click at [262, 541] on div "Hue" at bounding box center [262, 543] width 22 height 22
drag, startPoint x: 331, startPoint y: 428, endPoint x: 297, endPoint y: 427, distance: 33.9
click at [297, 427] on div "Color" at bounding box center [298, 428] width 22 height 22
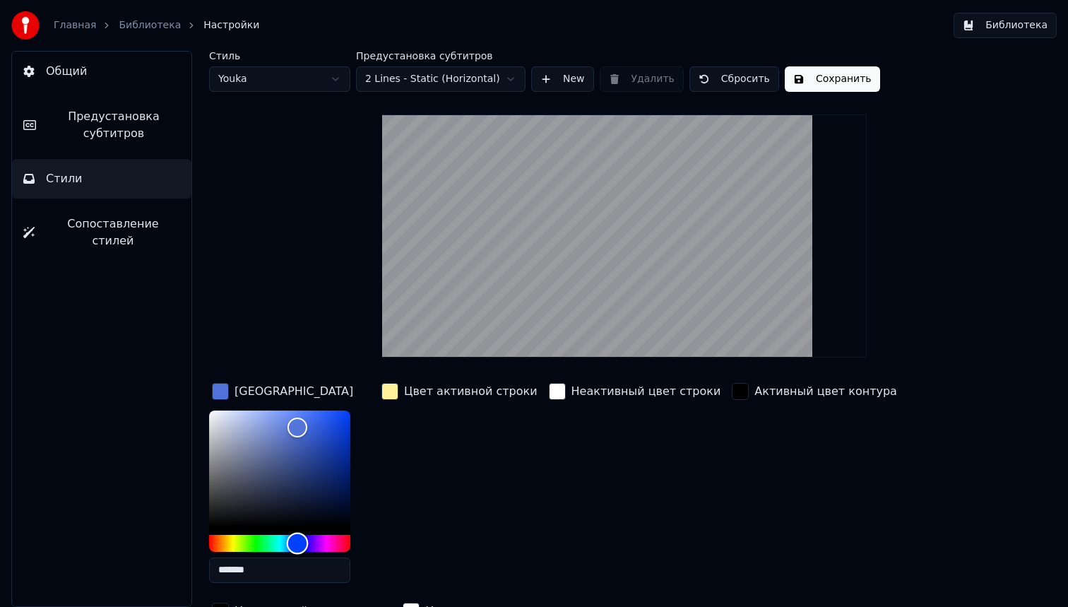
drag, startPoint x: 261, startPoint y: 540, endPoint x: 297, endPoint y: 530, distance: 36.5
click at [297, 530] on div at bounding box center [279, 480] width 141 height 141
type input "*******"
drag, startPoint x: 297, startPoint y: 421, endPoint x: 312, endPoint y: 418, distance: 14.4
click at [312, 418] on div "Color" at bounding box center [313, 419] width 22 height 22
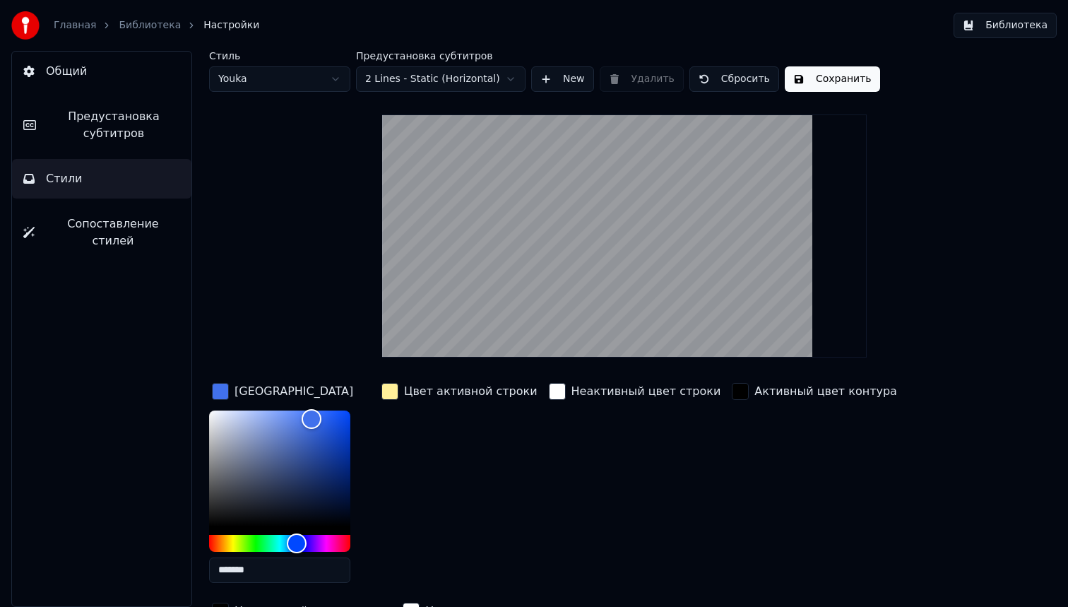
click at [393, 391] on div "button" at bounding box center [389, 391] width 17 height 17
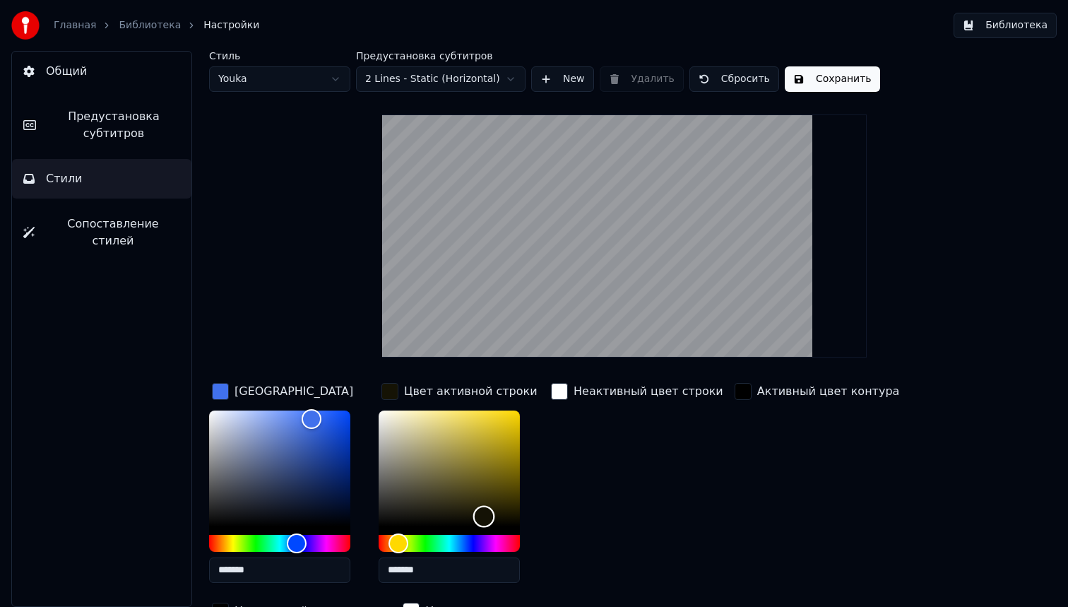
drag, startPoint x: 439, startPoint y: 408, endPoint x: 484, endPoint y: 514, distance: 114.9
click at [484, 514] on div "Color" at bounding box center [484, 517] width 22 height 22
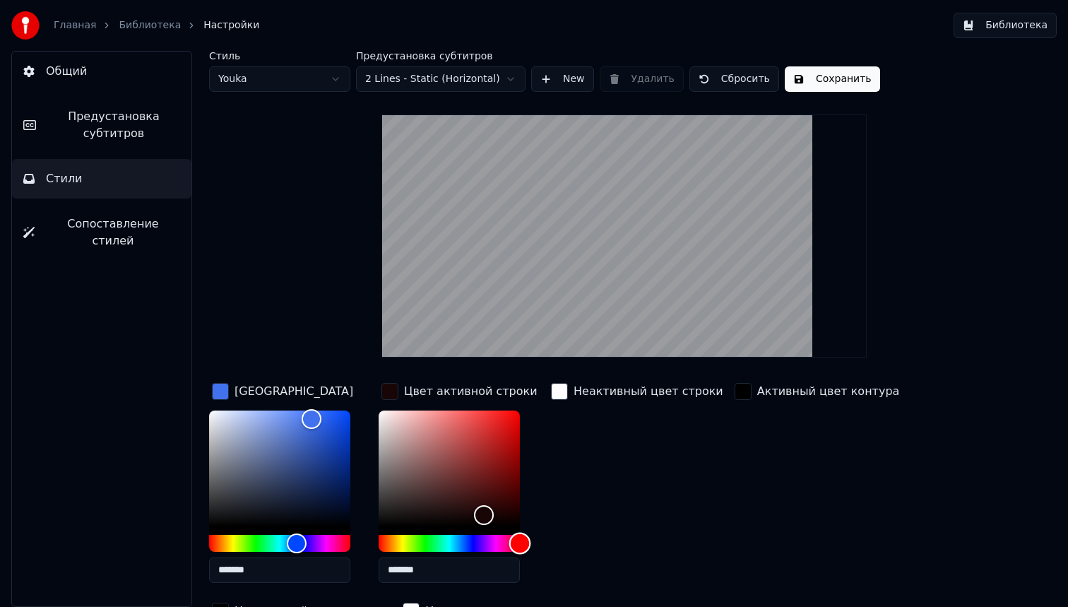
drag, startPoint x: 402, startPoint y: 545, endPoint x: 527, endPoint y: 547, distance: 125.1
click at [527, 547] on div "Hue" at bounding box center [520, 543] width 22 height 22
drag, startPoint x: 487, startPoint y: 510, endPoint x: 494, endPoint y: 441, distance: 69.6
click at [494, 441] on div "Color" at bounding box center [494, 442] width 22 height 22
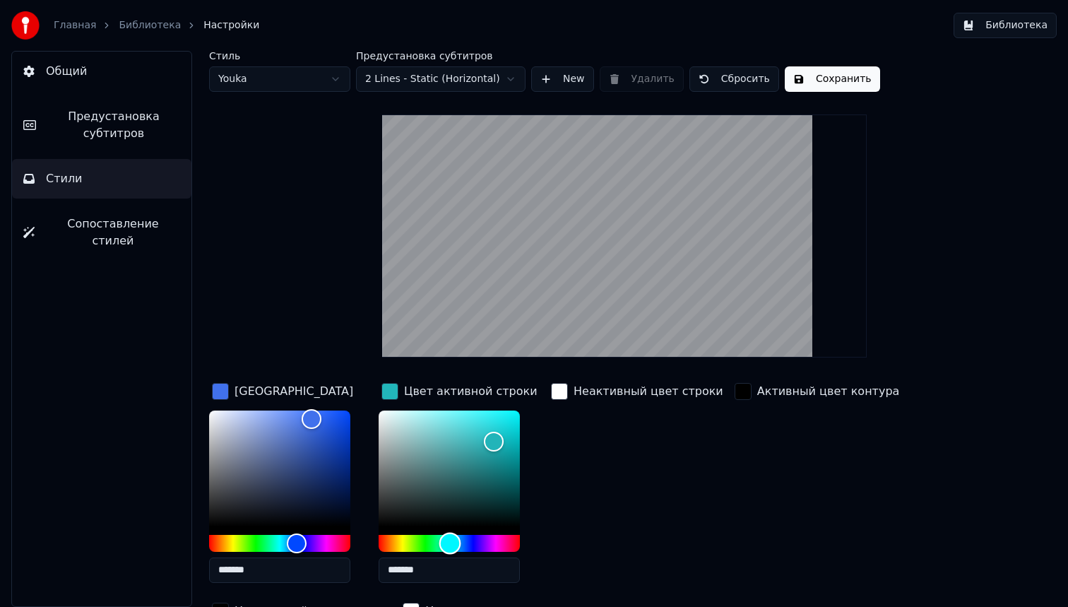
drag, startPoint x: 511, startPoint y: 540, endPoint x: 450, endPoint y: 542, distance: 60.8
click at [450, 542] on div "Hue" at bounding box center [450, 543] width 22 height 22
type input "*******"
drag, startPoint x: 491, startPoint y: 447, endPoint x: 458, endPoint y: 446, distance: 33.2
click at [458, 446] on div "Color" at bounding box center [458, 448] width 22 height 22
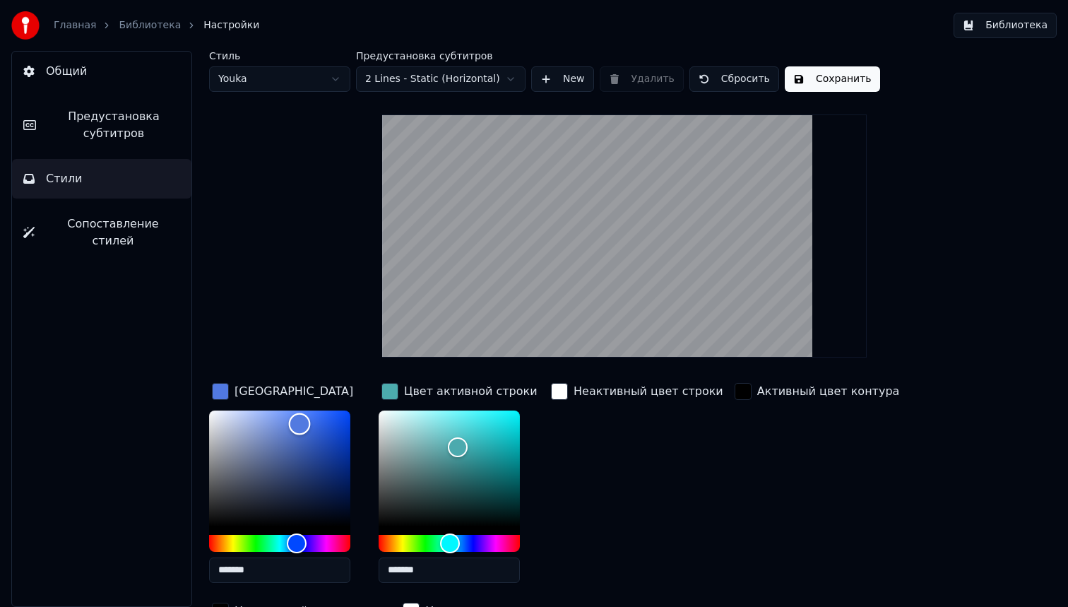
type input "*******"
drag, startPoint x: 312, startPoint y: 423, endPoint x: 298, endPoint y: 420, distance: 13.7
click at [298, 420] on div "Color" at bounding box center [298, 421] width 22 height 22
type input "*******"
drag, startPoint x: 453, startPoint y: 439, endPoint x: 436, endPoint y: 422, distance: 24.0
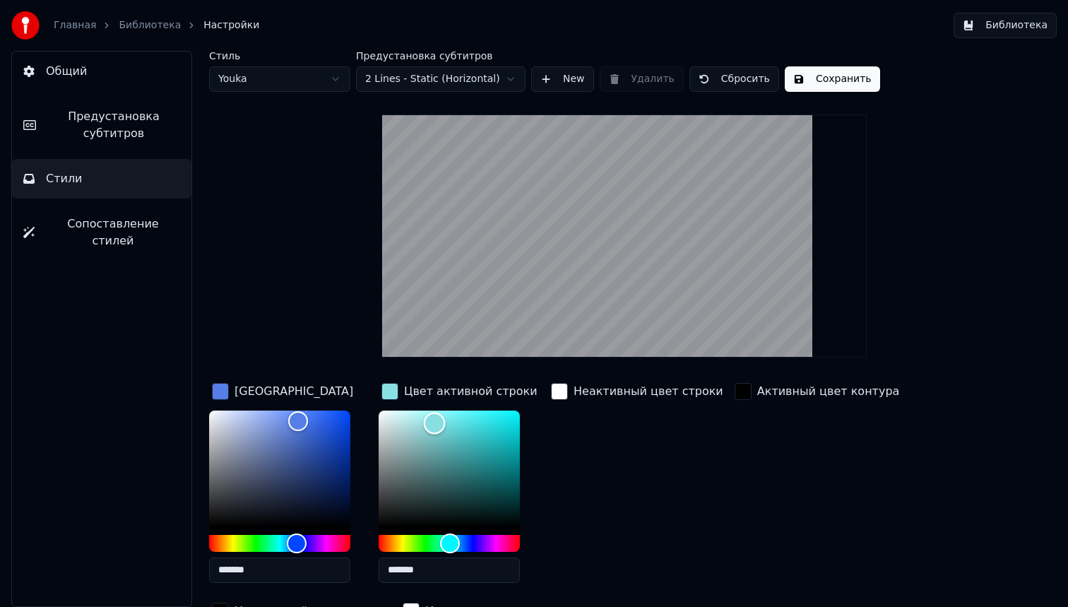
click at [435, 422] on div "Color" at bounding box center [435, 424] width 22 height 22
click at [826, 81] on button "Сохранить" at bounding box center [832, 78] width 95 height 25
click at [831, 76] on button "Сохранить" at bounding box center [832, 78] width 95 height 25
click at [1016, 26] on button "Библиотека" at bounding box center [1005, 25] width 103 height 25
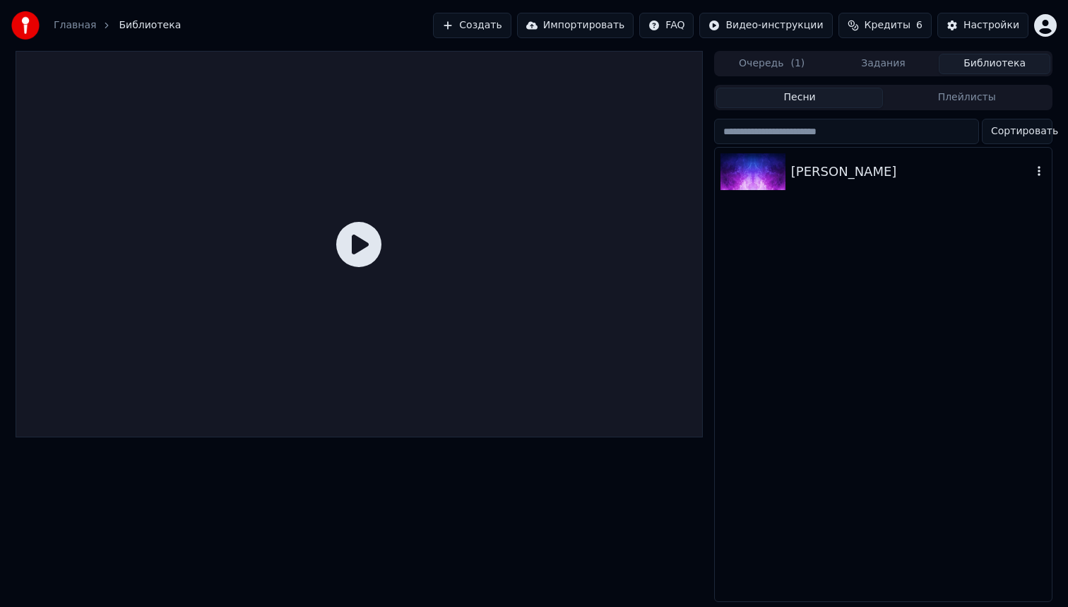
click at [884, 174] on div "[PERSON_NAME]" at bounding box center [911, 172] width 241 height 20
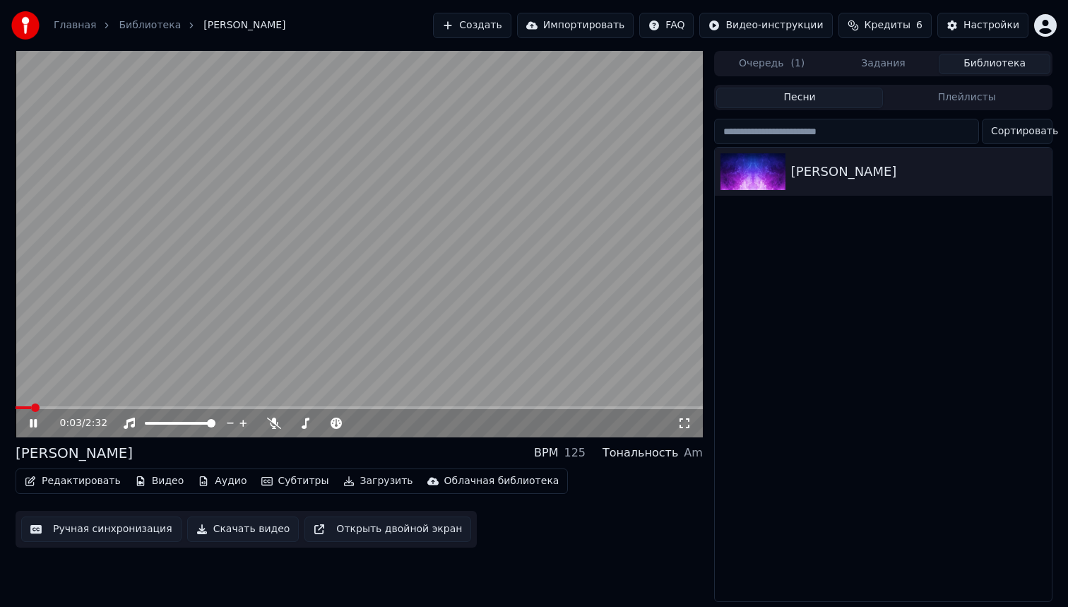
click at [106, 406] on span at bounding box center [359, 407] width 687 height 3
click at [650, 453] on div "Тональность" at bounding box center [641, 452] width 76 height 17
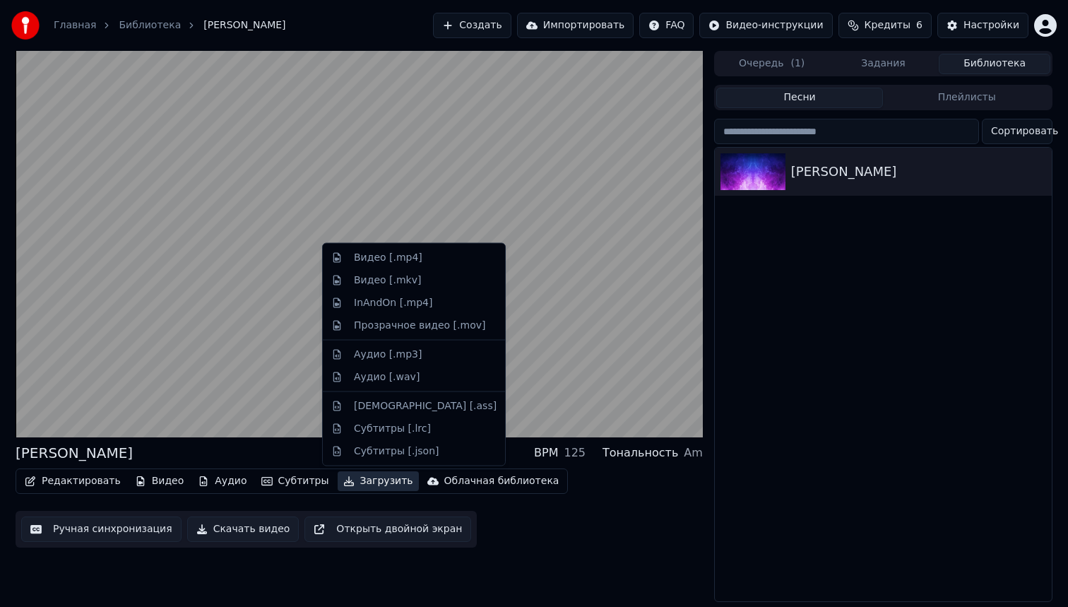
click at [352, 480] on button "Загрузить" at bounding box center [378, 481] width 81 height 20
click at [384, 261] on div "Видео [.mp4]" at bounding box center [388, 258] width 69 height 14
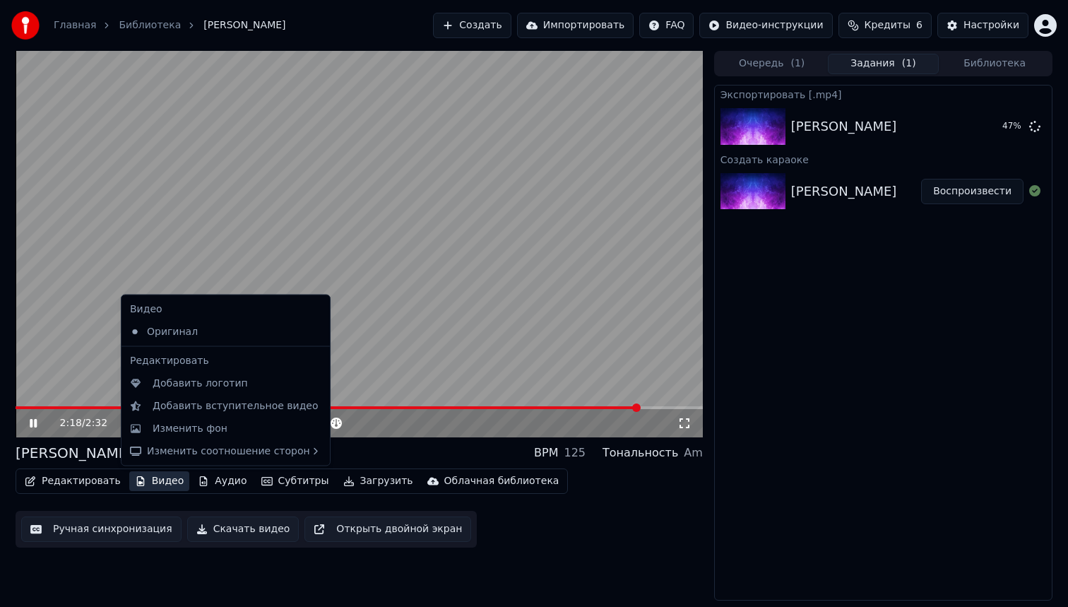
click at [149, 480] on button "Видео" at bounding box center [159, 481] width 61 height 20
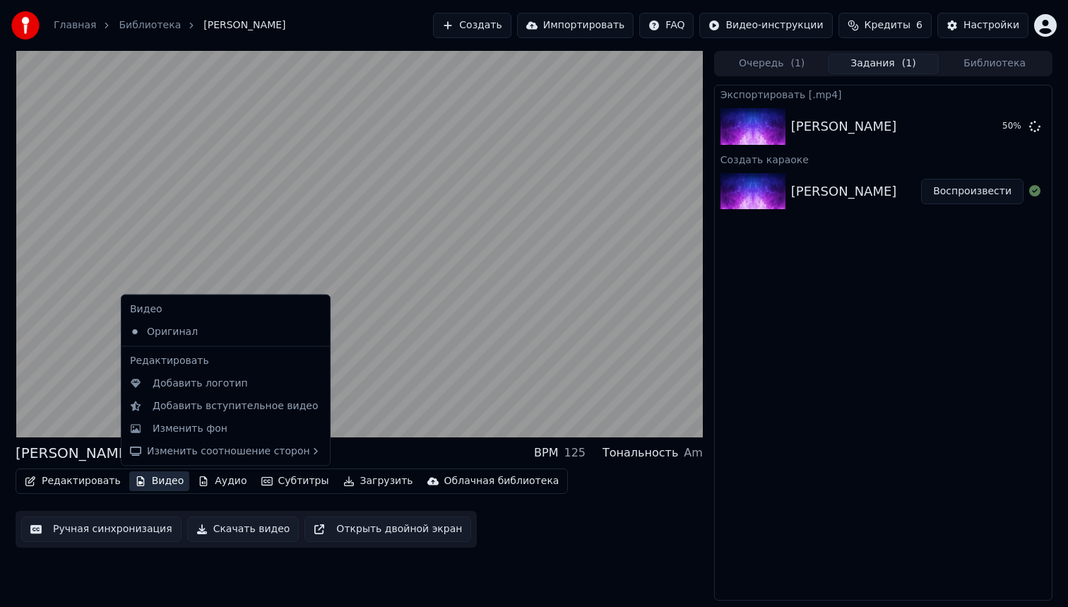
click at [149, 480] on button "Видео" at bounding box center [159, 481] width 61 height 20
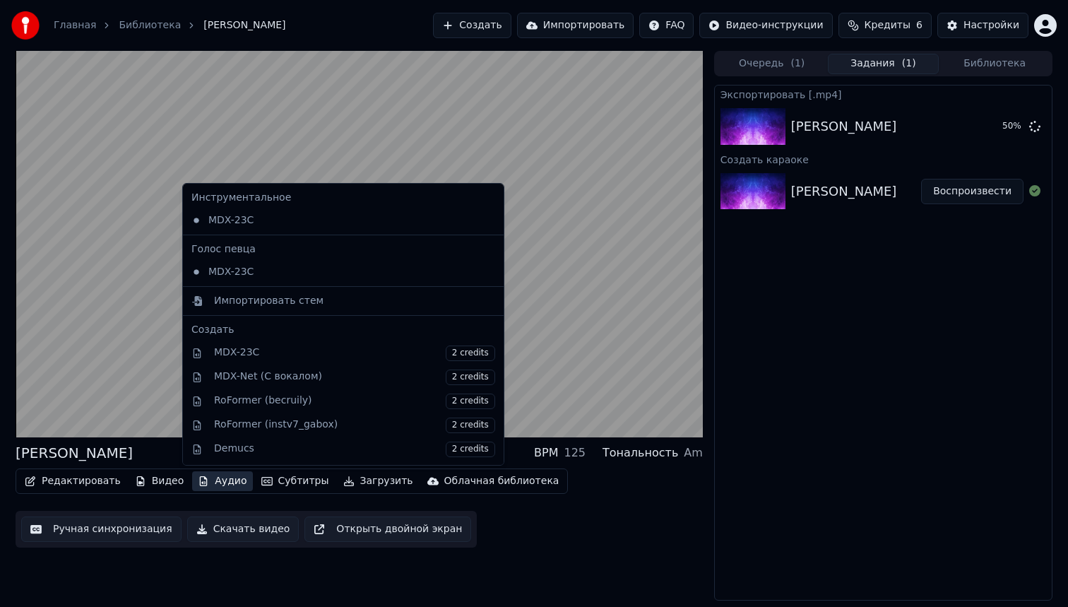
click at [209, 480] on button "Аудио" at bounding box center [222, 481] width 60 height 20
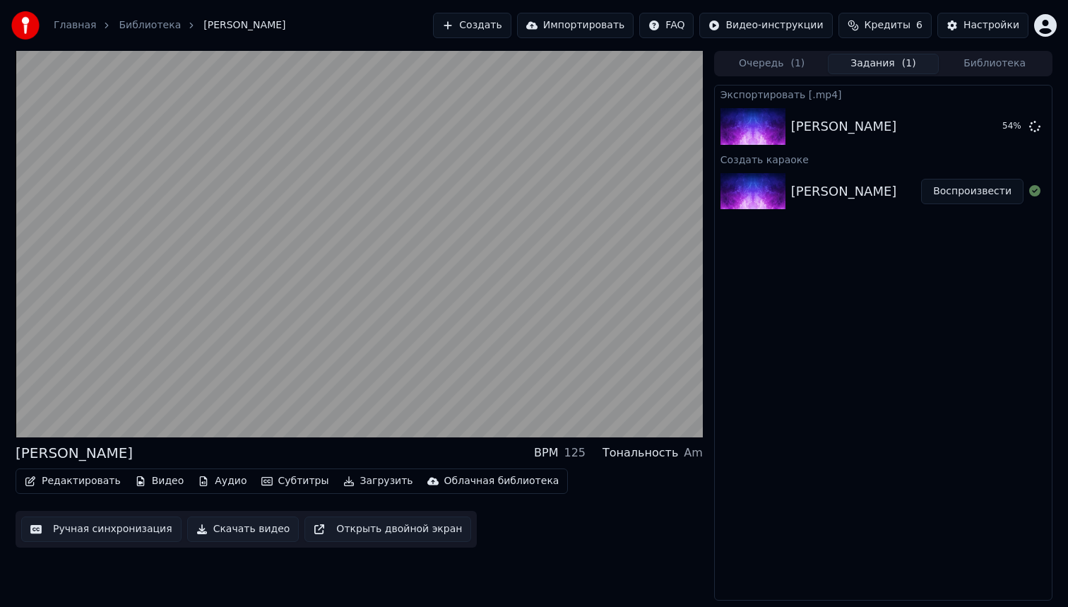
click at [270, 478] on button "Субтитры" at bounding box center [295, 481] width 79 height 20
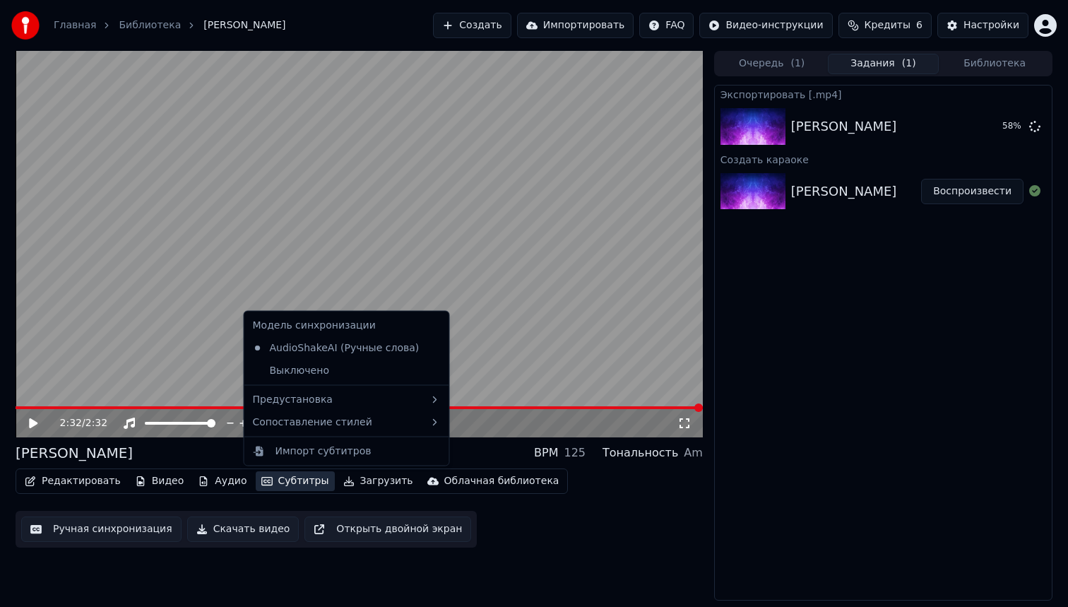
click at [367, 218] on video at bounding box center [359, 244] width 687 height 386
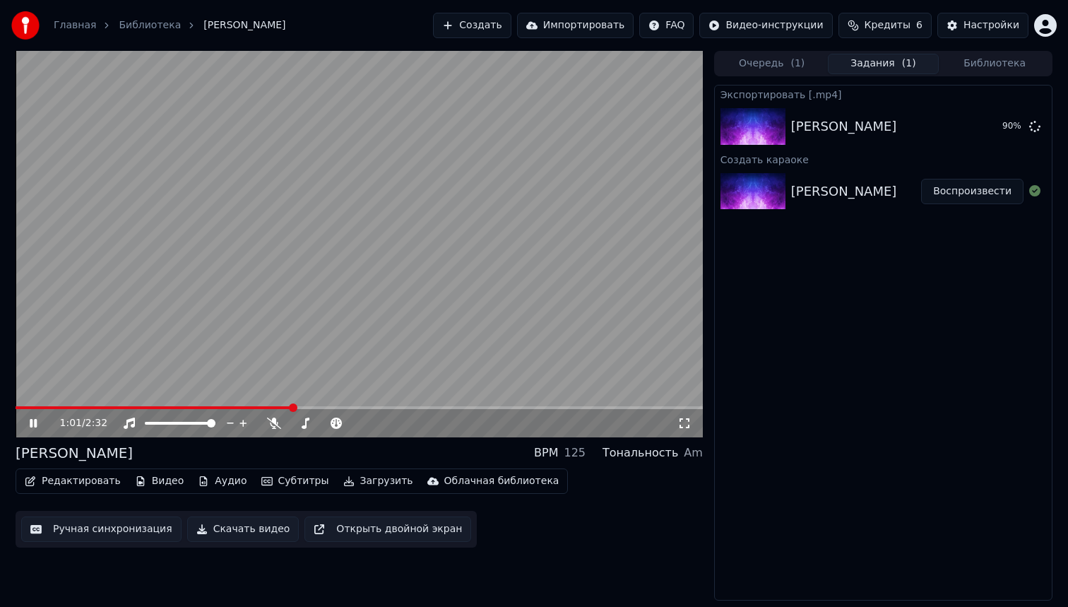
click at [343, 530] on button "Открыть двойной экран" at bounding box center [387, 528] width 167 height 25
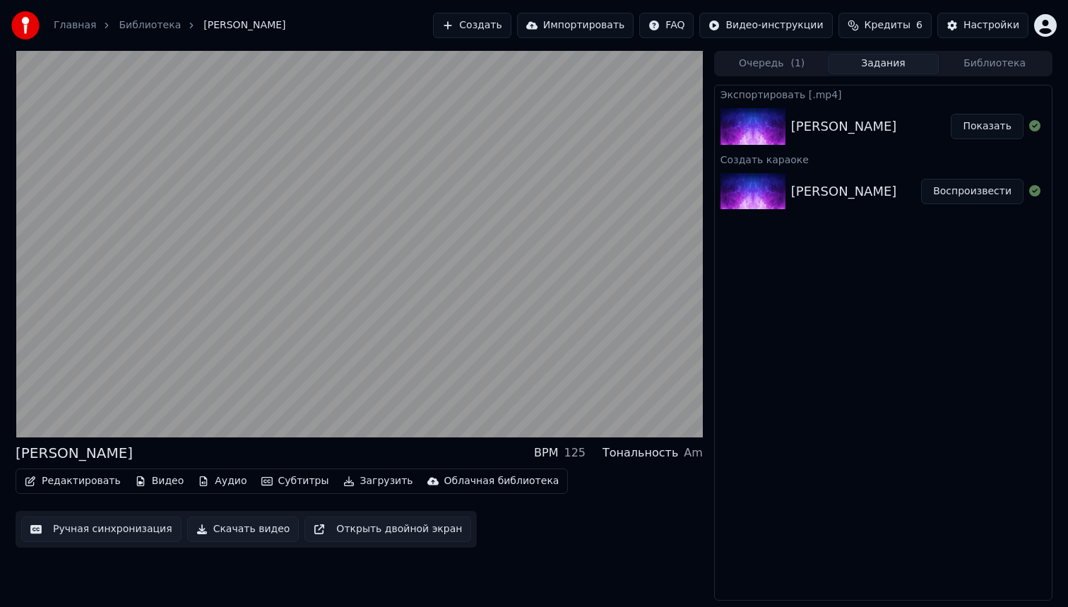
click at [995, 129] on button "Показать" at bounding box center [987, 126] width 73 height 25
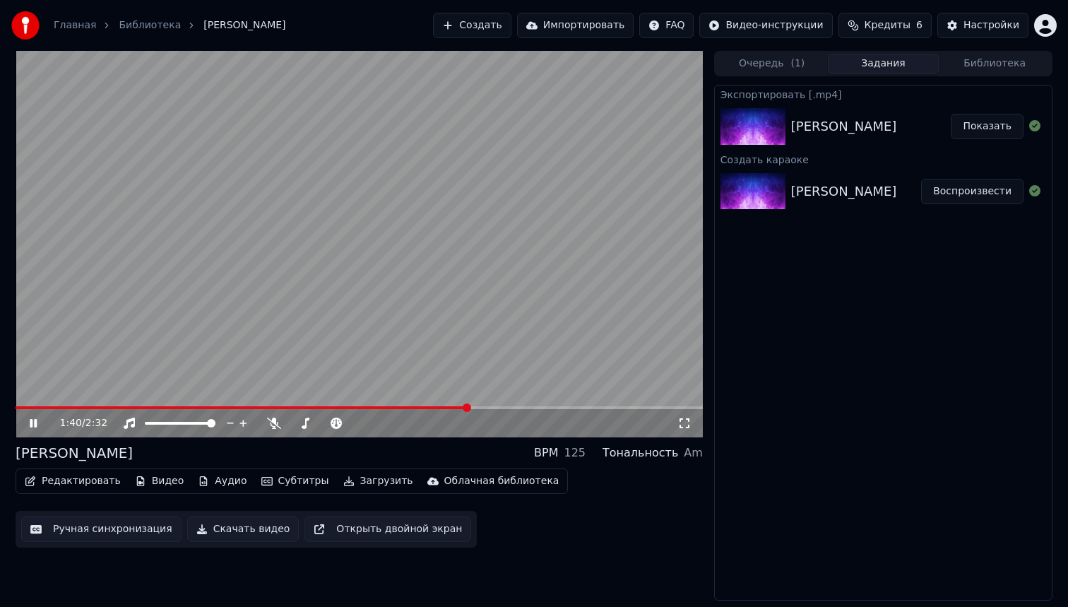
click at [34, 422] on icon at bounding box center [33, 423] width 7 height 8
click at [995, 129] on button "Показать" at bounding box center [987, 126] width 73 height 25
click at [274, 420] on icon at bounding box center [274, 422] width 14 height 11
click at [368, 481] on button "Загрузить" at bounding box center [378, 481] width 81 height 20
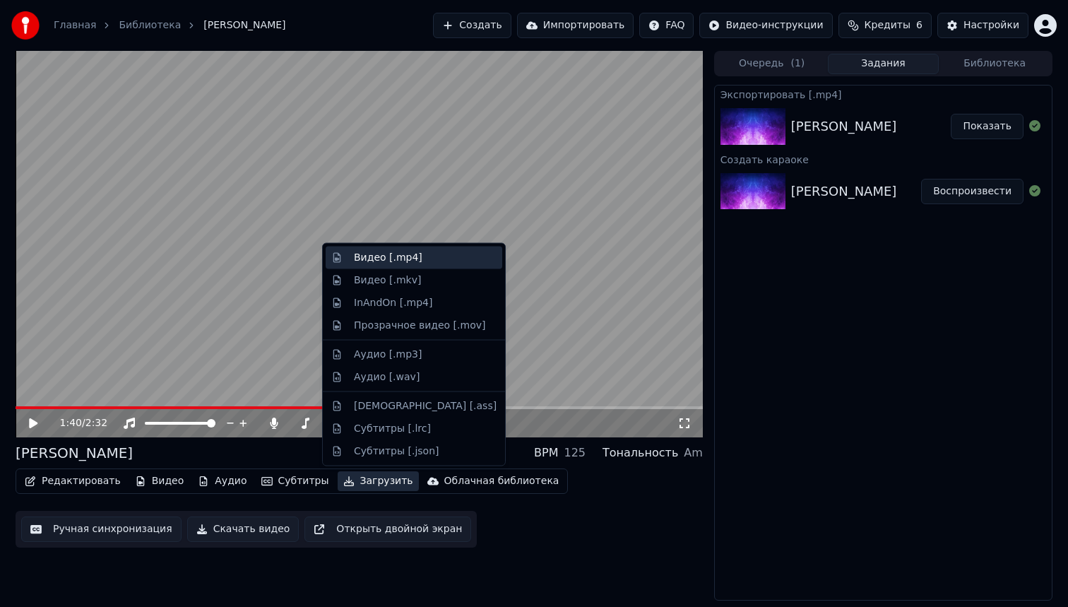
click at [380, 256] on div "Видео [.mp4]" at bounding box center [388, 258] width 69 height 14
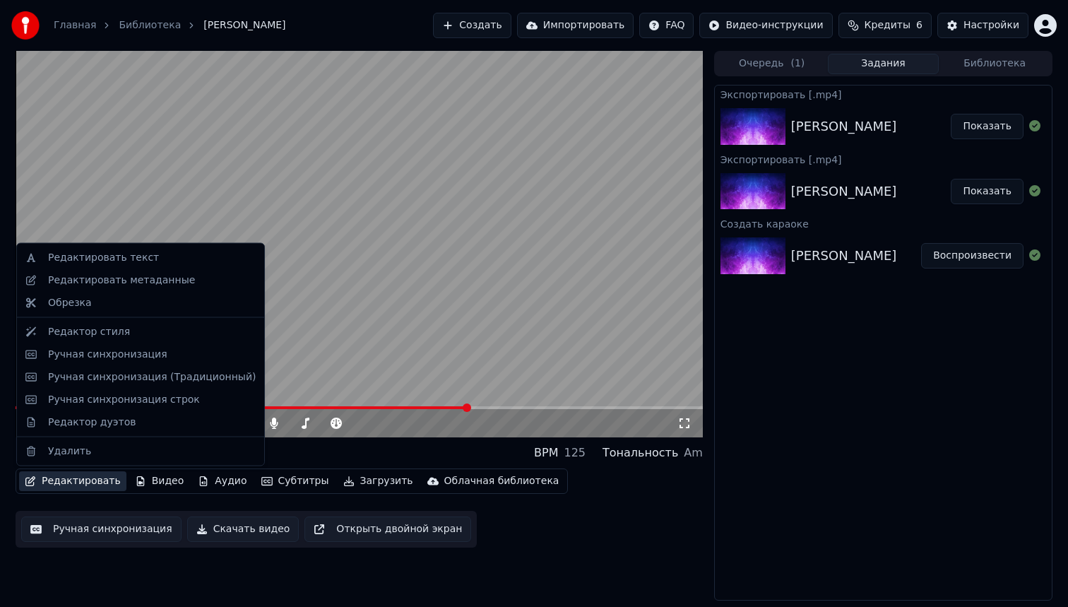
click at [75, 479] on button "Редактировать" at bounding box center [72, 481] width 107 height 20
click at [83, 330] on div "Редактор стиля" at bounding box center [89, 331] width 82 height 14
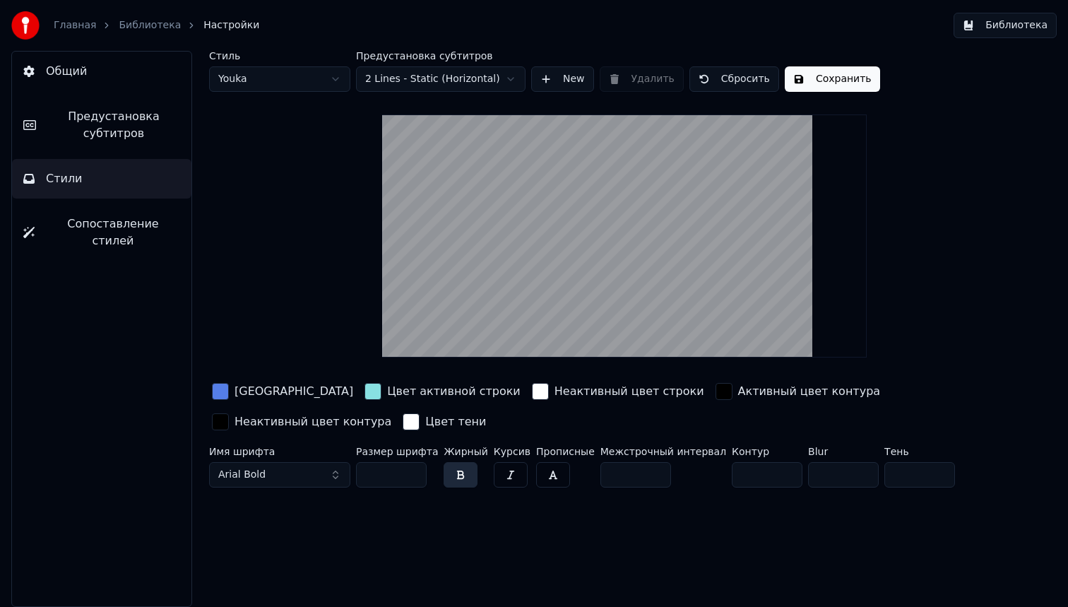
click at [553, 78] on button "New" at bounding box center [562, 78] width 63 height 25
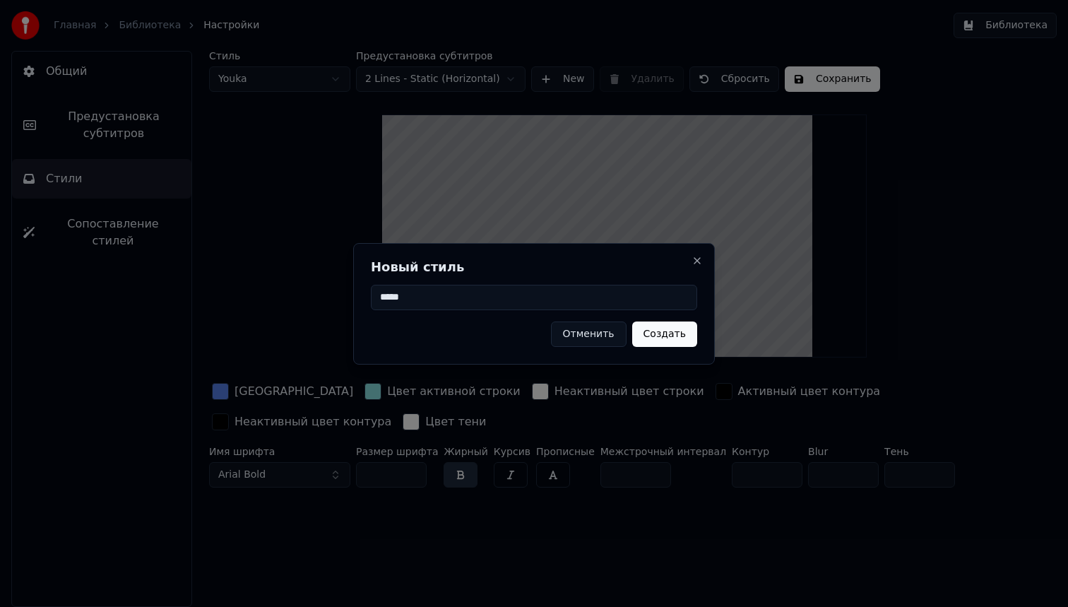
type input "*****"
click at [671, 331] on button "Создать" at bounding box center [664, 333] width 65 height 25
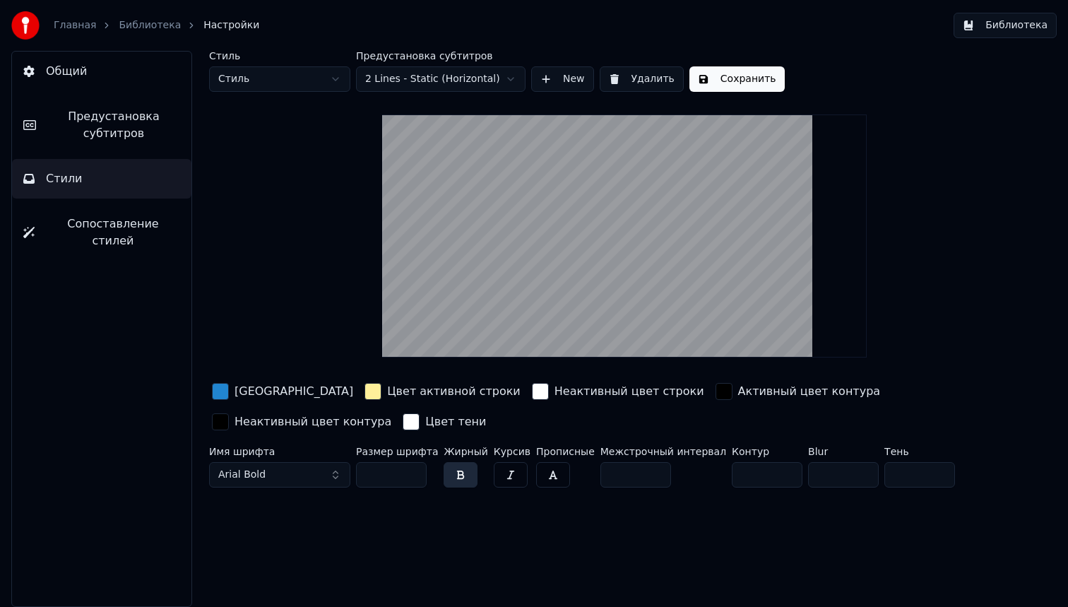
click at [336, 473] on button "Arial Bold" at bounding box center [279, 474] width 141 height 25
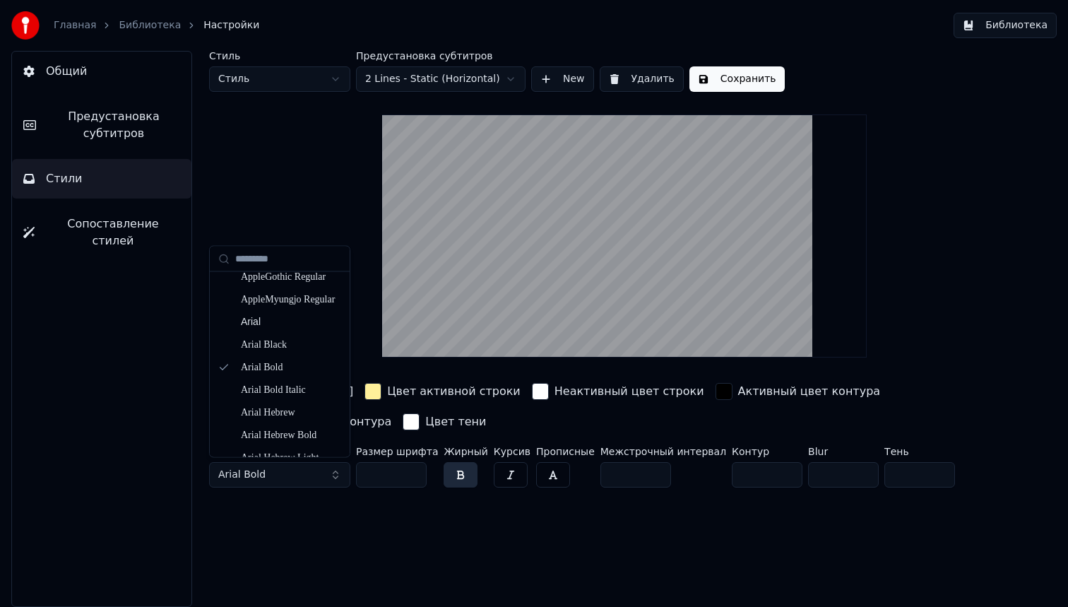
scroll to position [776, 0]
click at [274, 324] on div "Arial Black" at bounding box center [291, 323] width 100 height 14
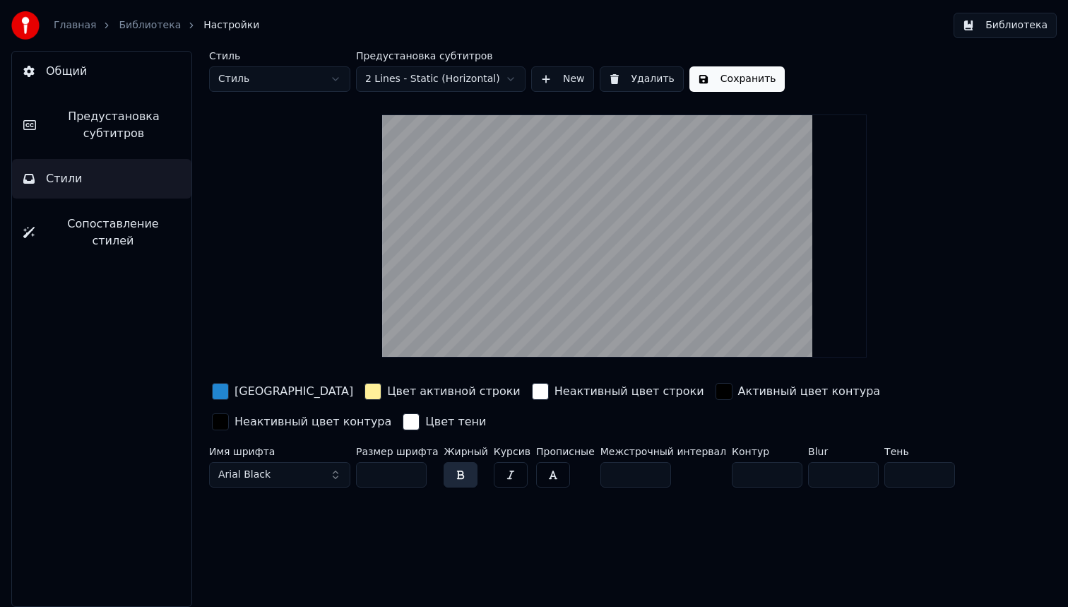
click at [97, 227] on span "Сопоставление стилей" at bounding box center [113, 232] width 134 height 34
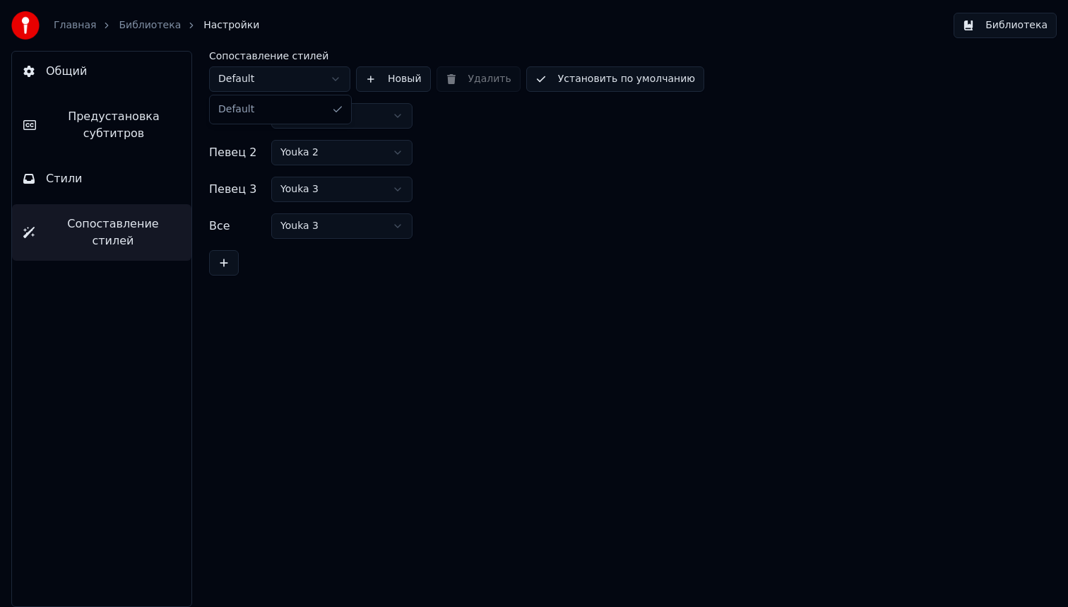
click at [329, 73] on html "Главная Библиотека Настройки Библиотека Общий Предустановка субтитров Стили Соп…" at bounding box center [534, 303] width 1068 height 607
click at [121, 178] on button "Стили" at bounding box center [101, 179] width 179 height 40
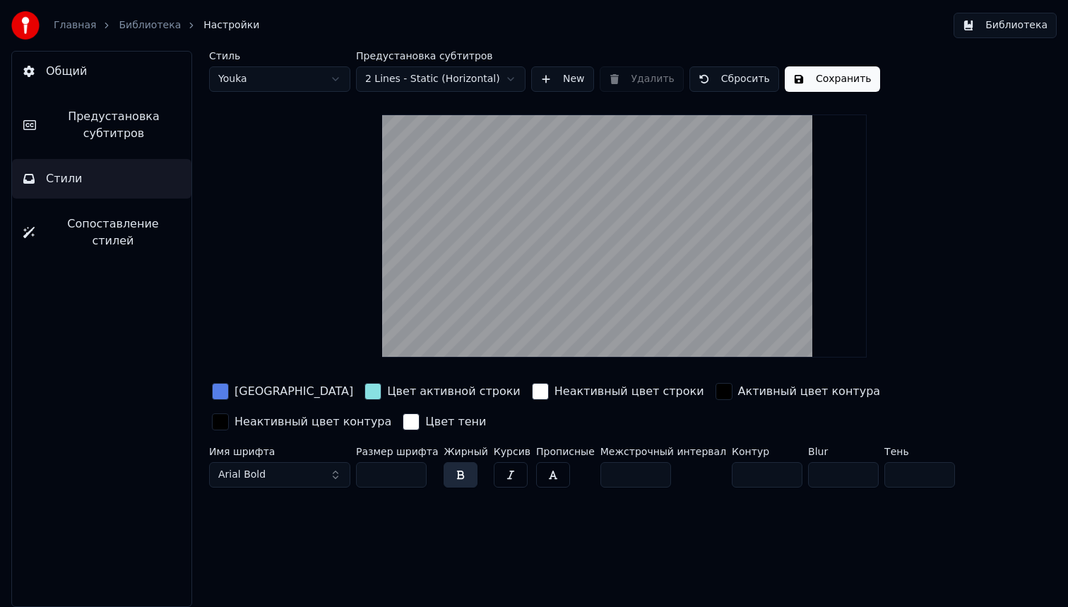
click at [334, 470] on button "Arial Bold" at bounding box center [279, 474] width 141 height 25
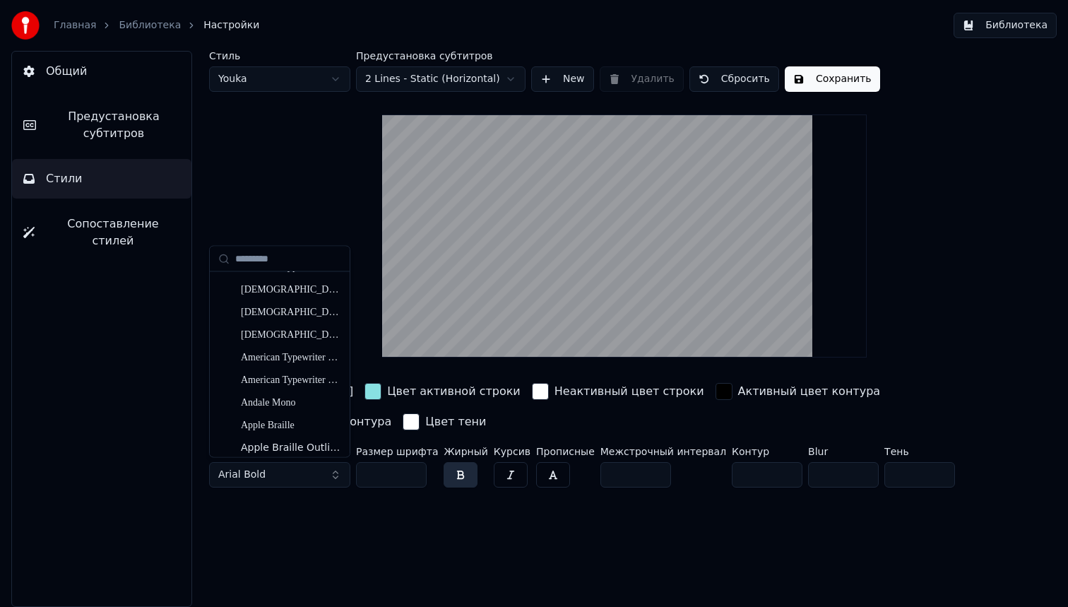
scroll to position [221, 0]
click at [285, 385] on div "American Typewriter Semibold" at bounding box center [291, 381] width 100 height 14
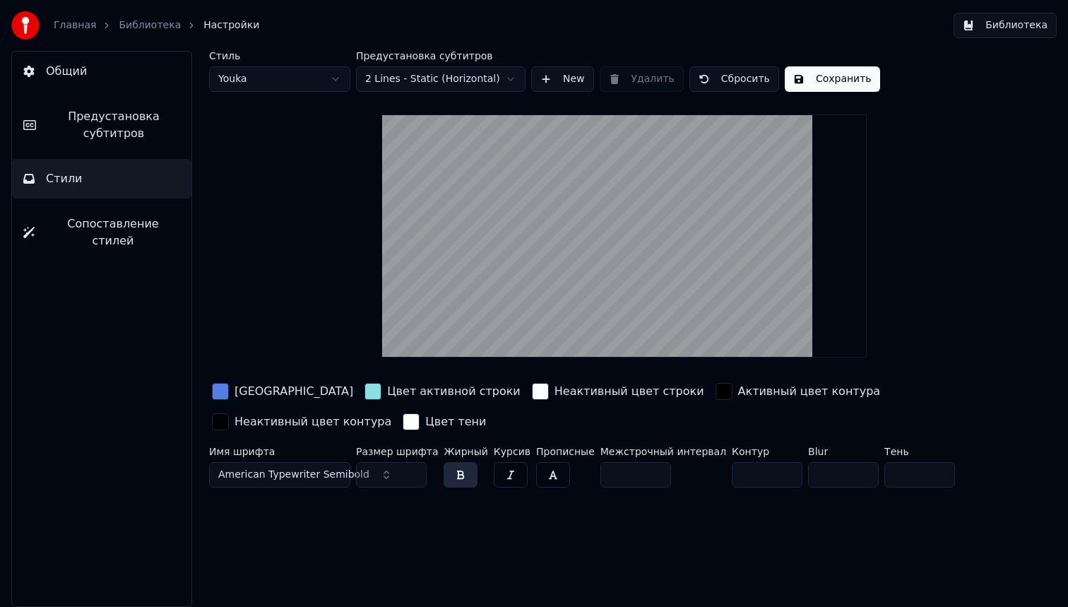
click at [338, 472] on span "American Typewriter Semibold" at bounding box center [293, 475] width 151 height 14
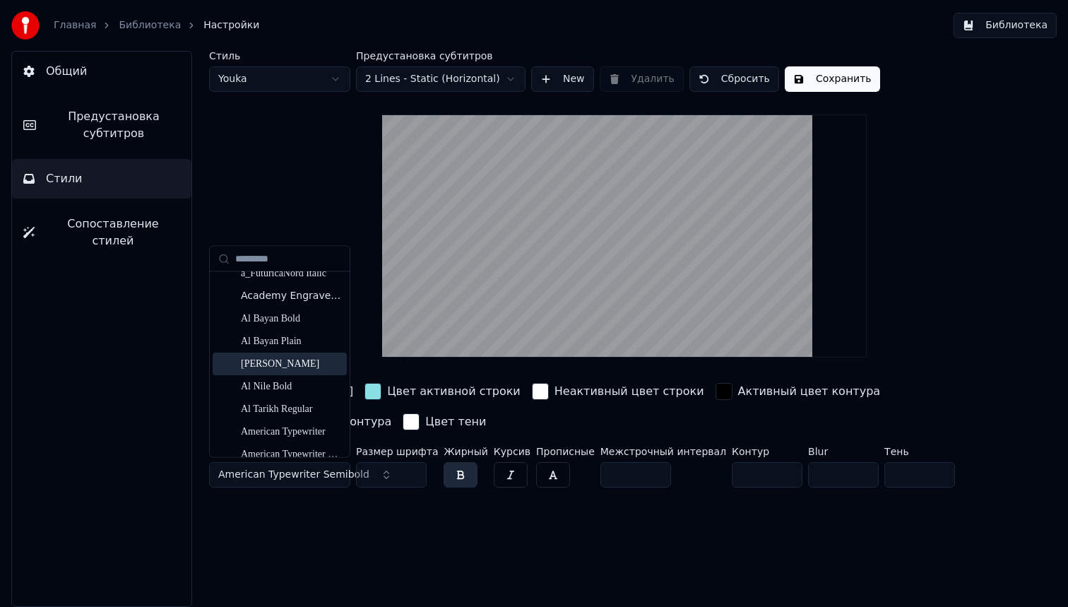
scroll to position [0, 0]
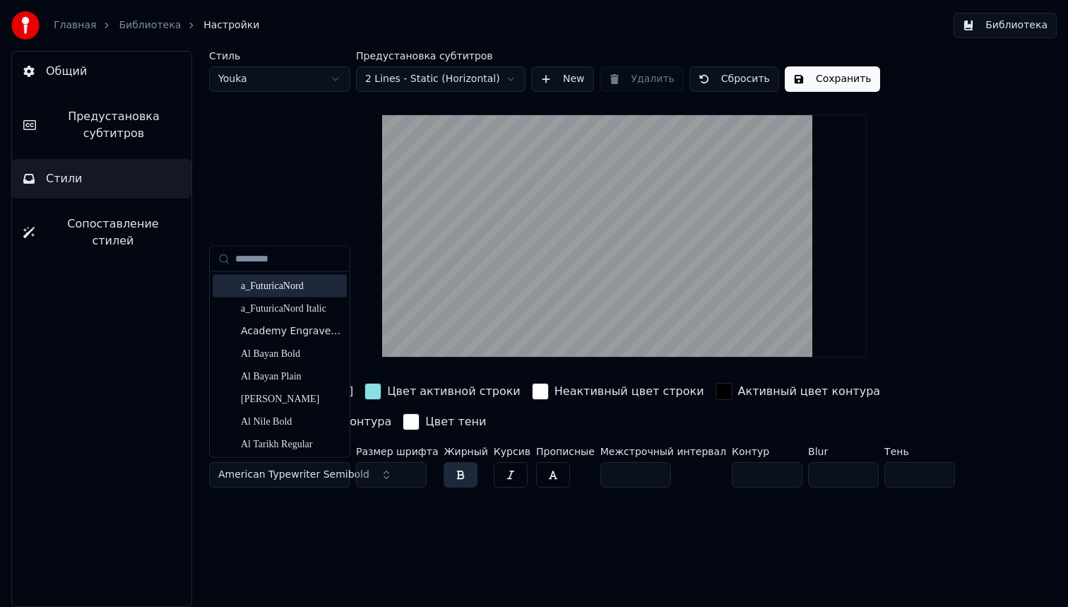
click at [288, 282] on div "a_FuturicaNord" at bounding box center [291, 286] width 100 height 14
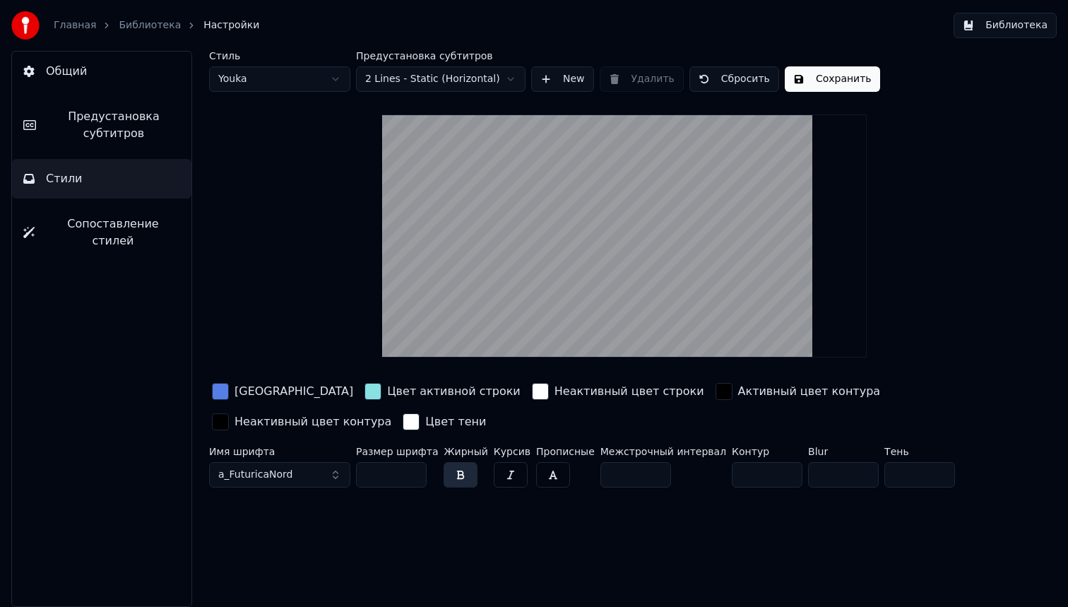
click at [335, 473] on button "a_FuturicaNord" at bounding box center [279, 474] width 141 height 25
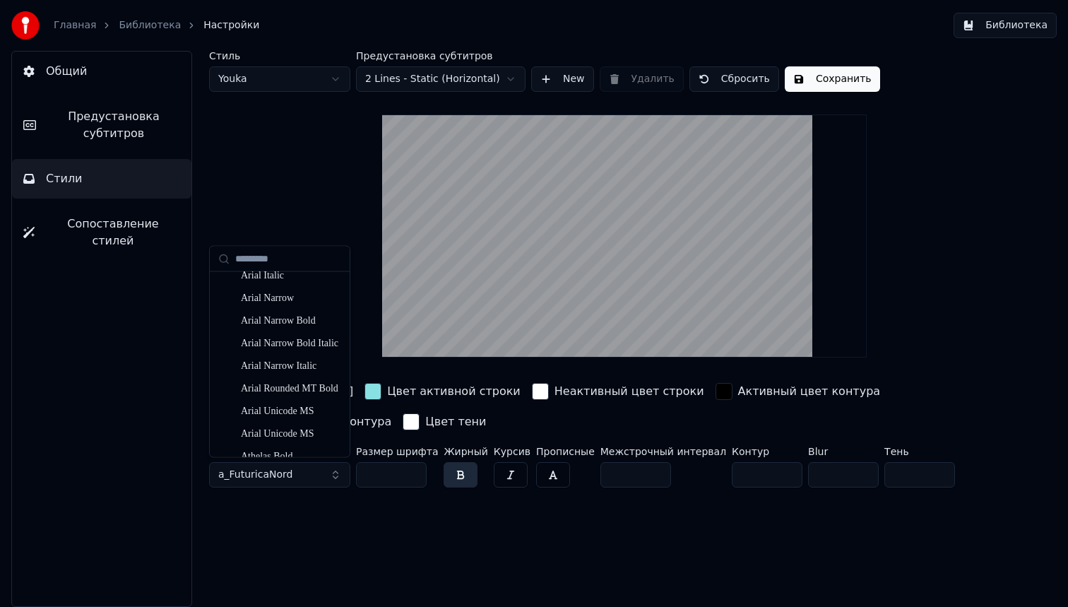
scroll to position [1045, 0]
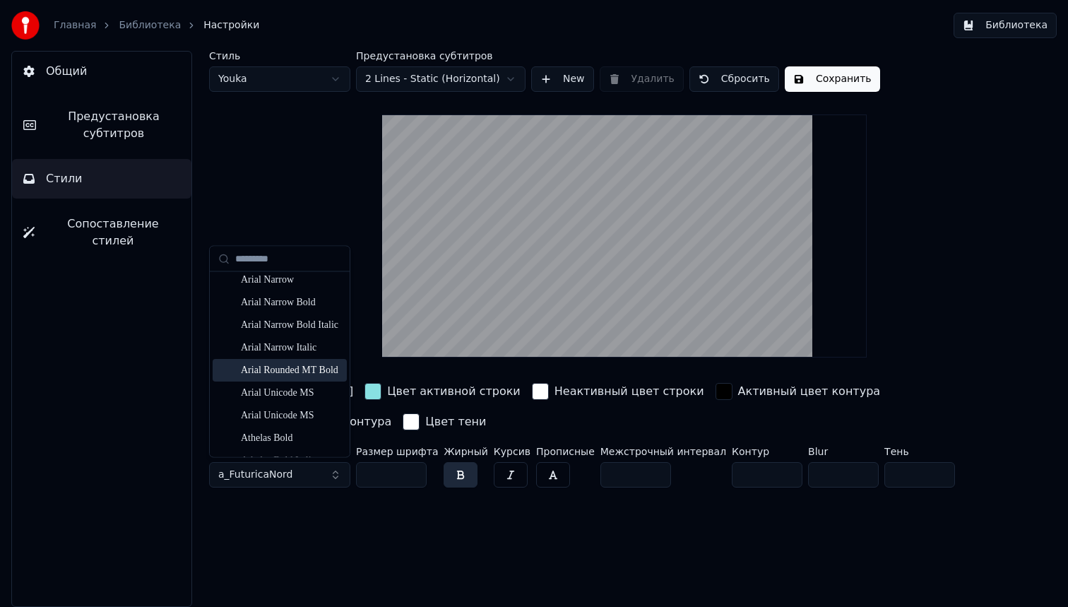
click at [282, 367] on div "Arial Rounded MT Bold" at bounding box center [291, 371] width 100 height 14
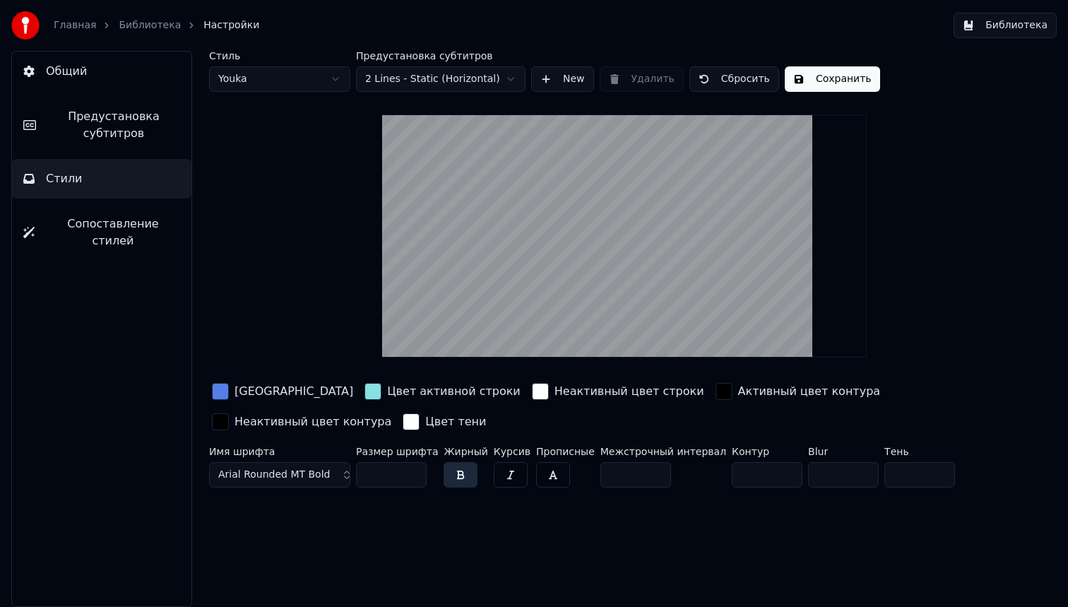
click at [335, 472] on button "Arial Rounded MT Bold" at bounding box center [279, 474] width 141 height 25
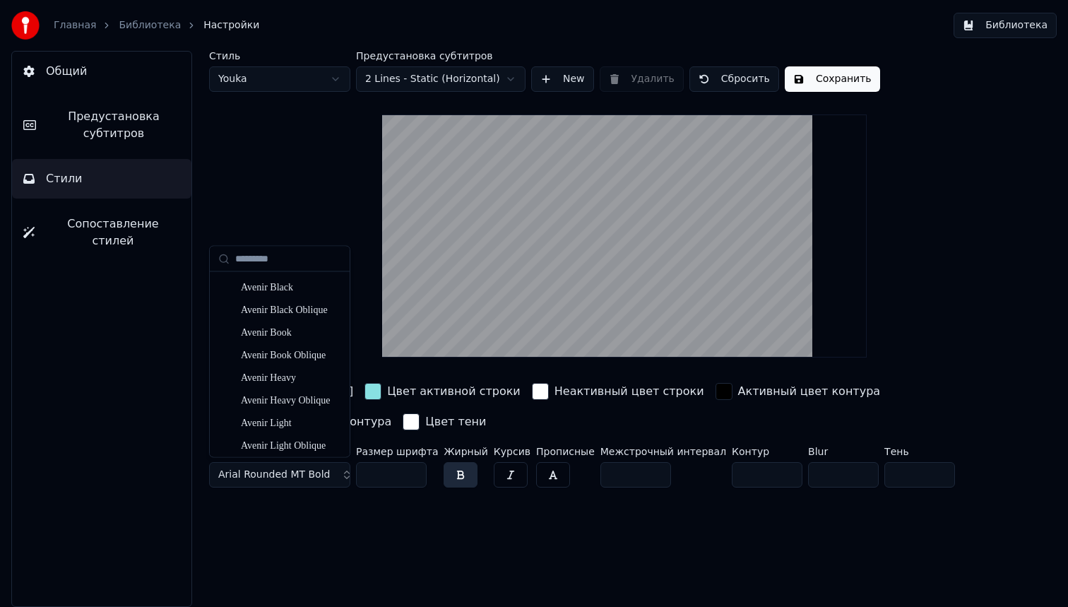
scroll to position [1334, 0]
click at [278, 371] on div "Avenir Light" at bounding box center [291, 376] width 100 height 14
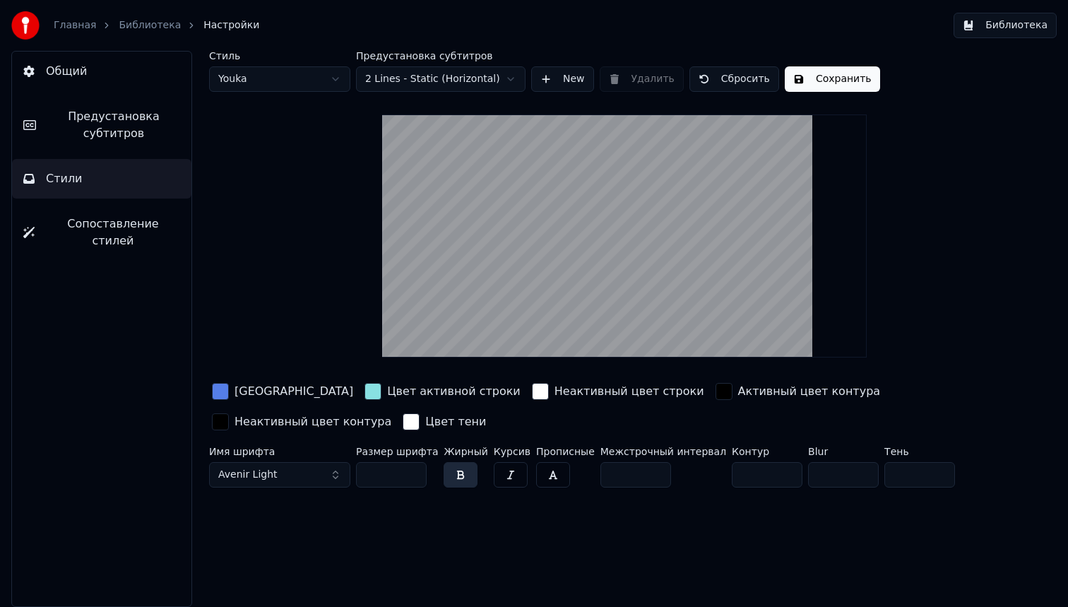
click at [413, 469] on input "**" at bounding box center [391, 474] width 71 height 25
click at [413, 469] on input "***" at bounding box center [391, 474] width 71 height 25
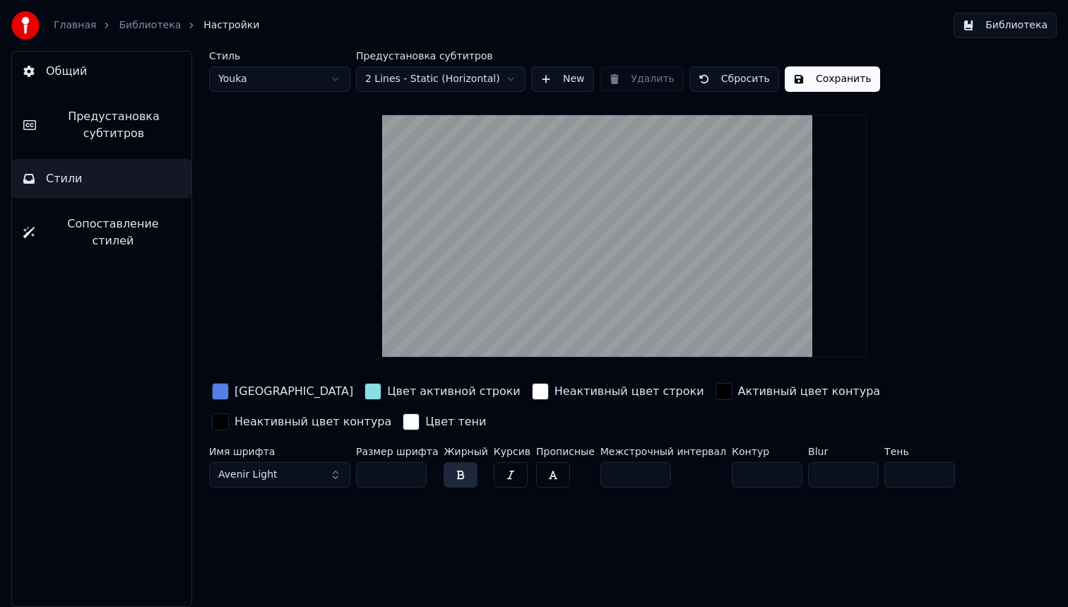
click at [413, 469] on input "***" at bounding box center [391, 474] width 71 height 25
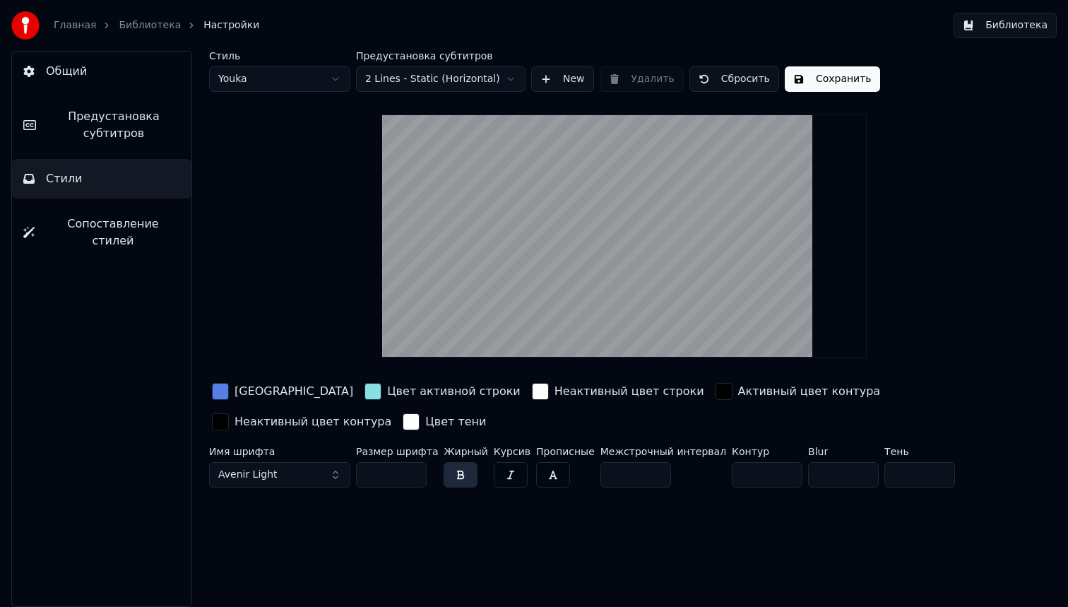
click at [413, 469] on input "***" at bounding box center [391, 474] width 71 height 25
drag, startPoint x: 590, startPoint y: 291, endPoint x: 593, endPoint y: 241, distance: 50.2
click at [593, 241] on video at bounding box center [624, 235] width 484 height 243
click at [338, 76] on html "Главная Библиотека Настройки Библиотека Общий Предустановка субтитров Стили Соп…" at bounding box center [534, 303] width 1068 height 607
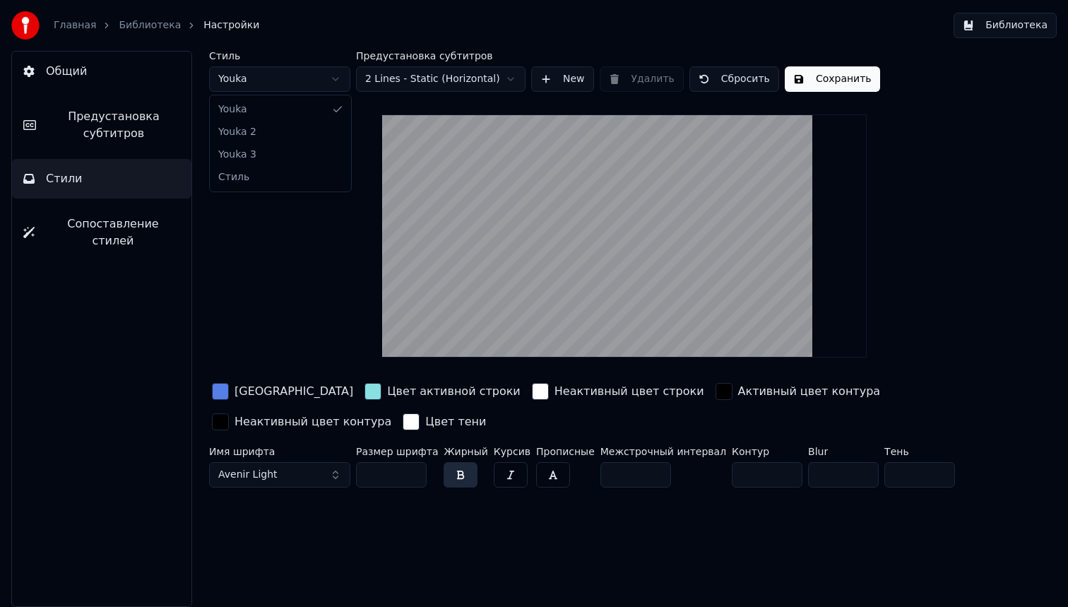
type input "**"
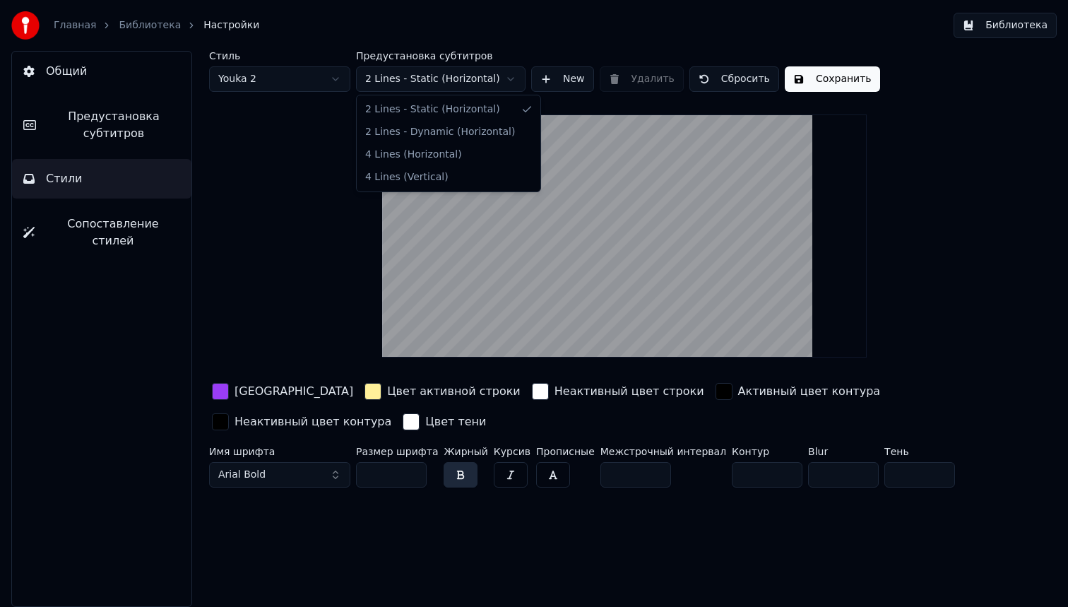
click at [514, 76] on html "Главная Библиотека Настройки Библиотека Общий Предустановка субтитров Стили Соп…" at bounding box center [534, 303] width 1068 height 607
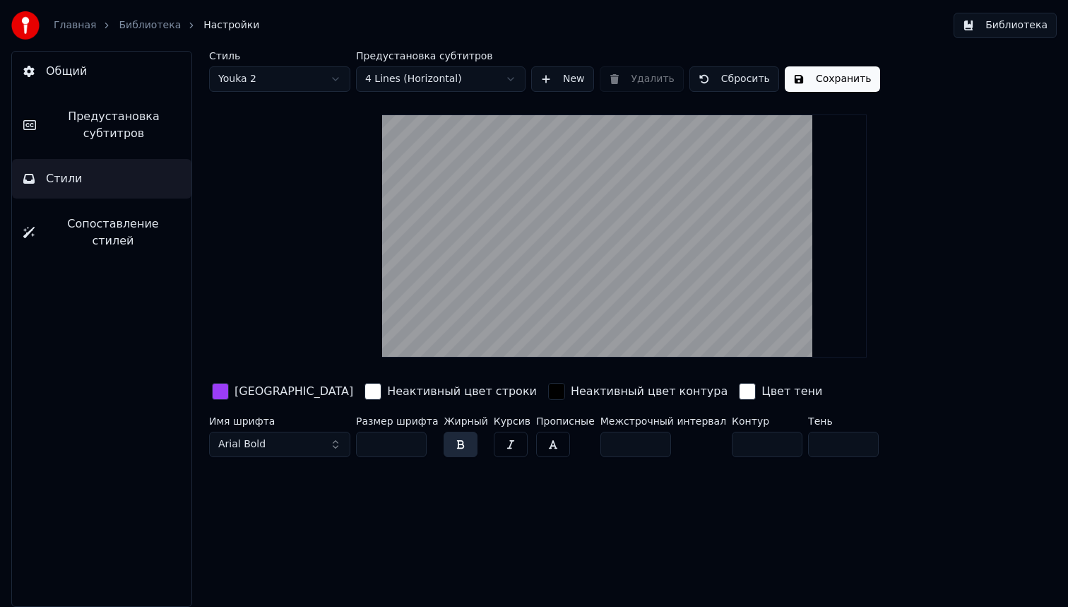
click at [509, 78] on html "Главная Библиотека Настройки Библиотека Общий Предустановка субтитров Стили Соп…" at bounding box center [534, 303] width 1068 height 607
click at [922, 278] on html "Главная Библиотека Настройки Библиотека Общий Предустановка субтитров Стили Соп…" at bounding box center [534, 303] width 1068 height 607
click at [336, 439] on button "Arial Bold" at bounding box center [279, 444] width 141 height 25
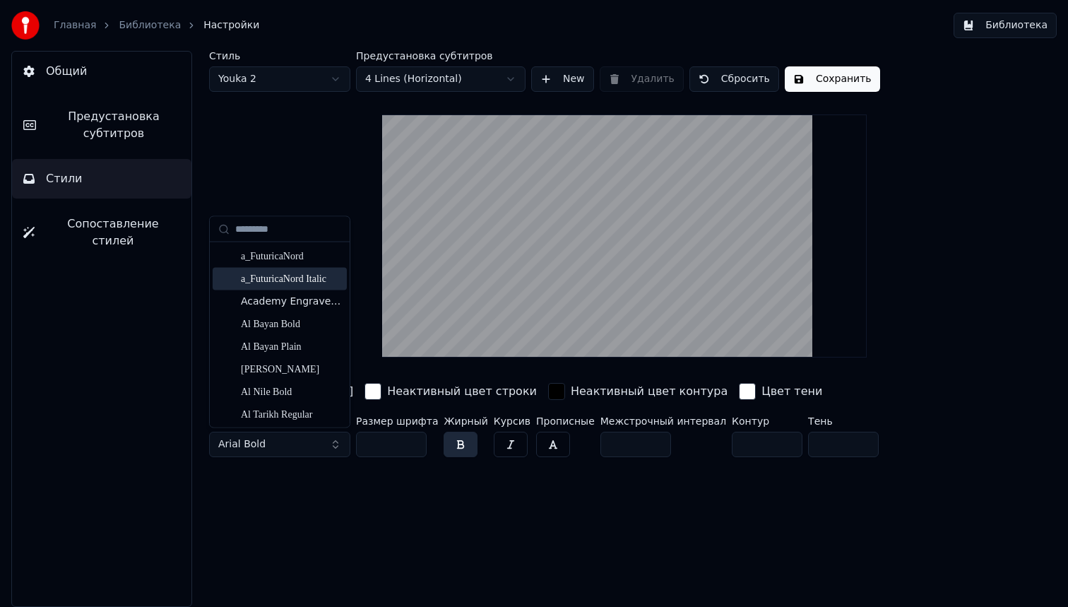
click at [512, 82] on html "Главная Библиотека Настройки Библиотека Общий Предустановка субтитров Стили Соп…" at bounding box center [534, 303] width 1068 height 607
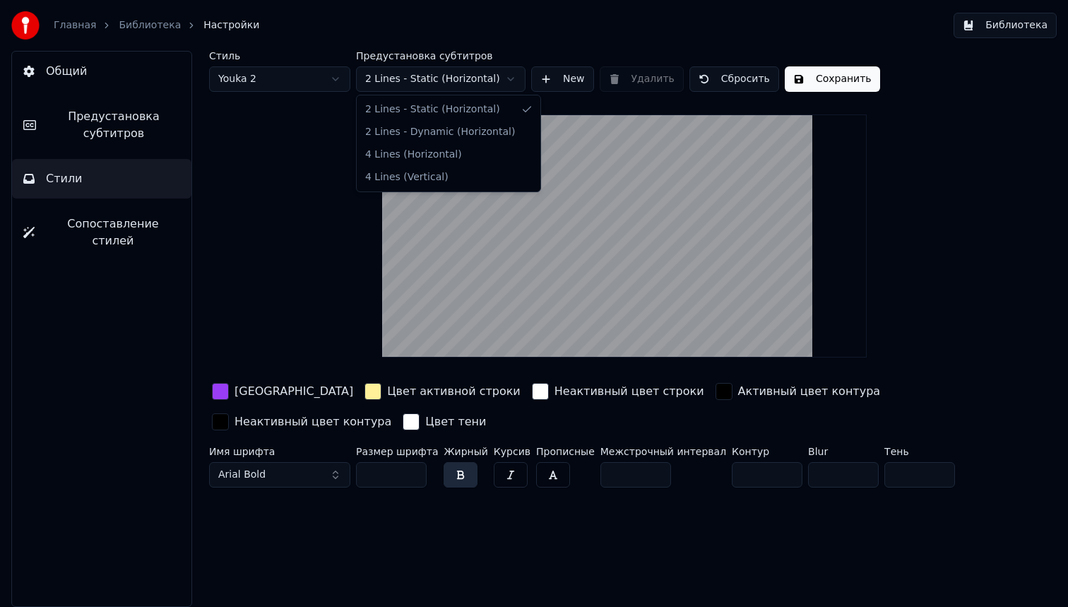
click at [515, 76] on html "Главная Библиотека Настройки Библиотека Общий Предустановка субтитров Стили Соп…" at bounding box center [534, 303] width 1068 height 607
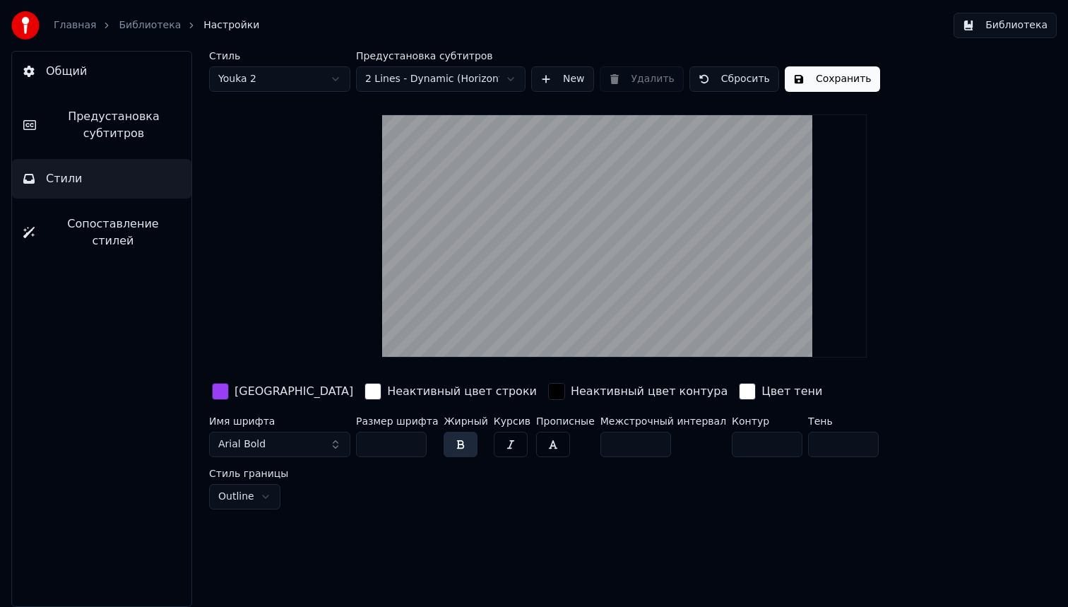
click at [509, 71] on html "Главная Библиотека Настройки Библиотека Общий Предустановка субтитров Стили Соп…" at bounding box center [534, 303] width 1068 height 607
